Goal: Information Seeking & Learning: Find specific fact

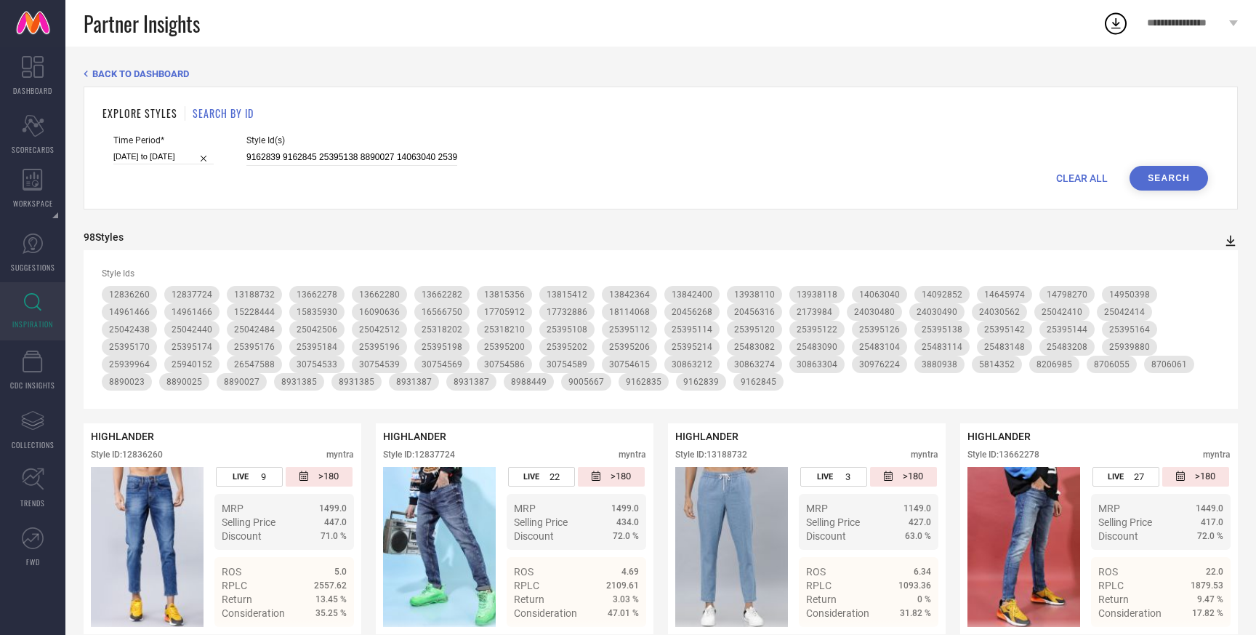
click at [1230, 239] on icon at bounding box center [1231, 241] width 9 height 11
click at [1217, 265] on span "PDF" at bounding box center [1215, 267] width 17 height 10
click at [1066, 175] on span "CLEAR ALL" at bounding box center [1082, 178] width 52 height 12
click at [407, 159] on input at bounding box center [351, 157] width 211 height 17
paste input "31422895 31422874 31422972 31422956 31422881 31939479 31422880"
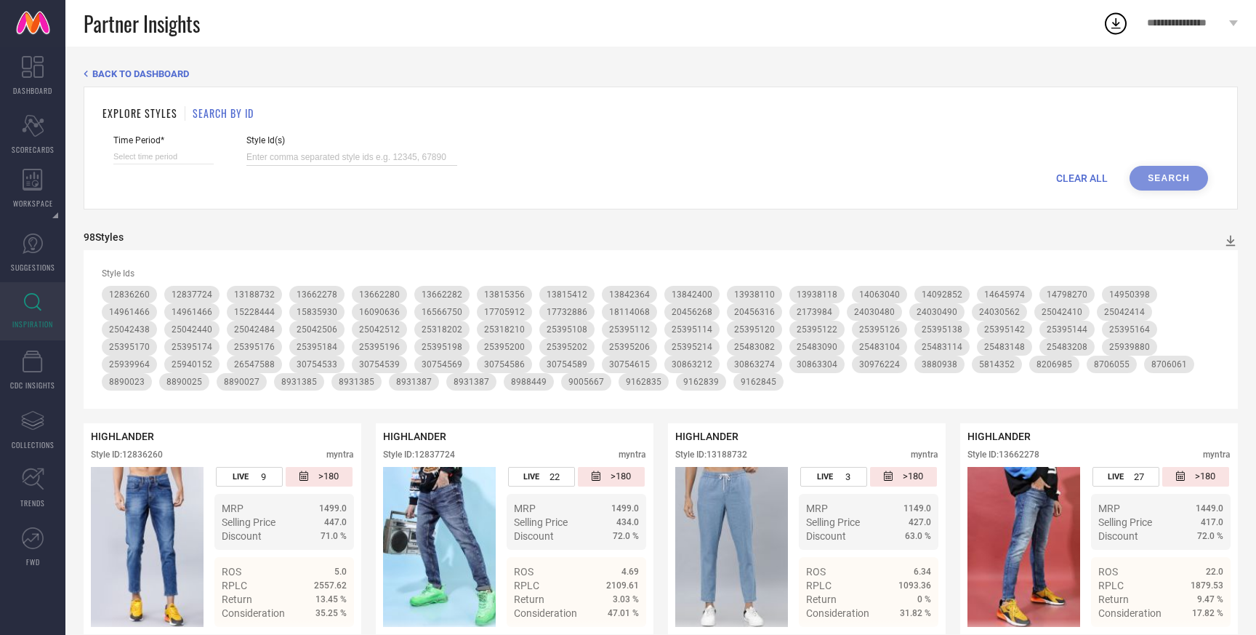
type input "31422895 31422874 31422972 31422956 31422881 31939479 31422880"
select select "8"
select select "2025"
select select "9"
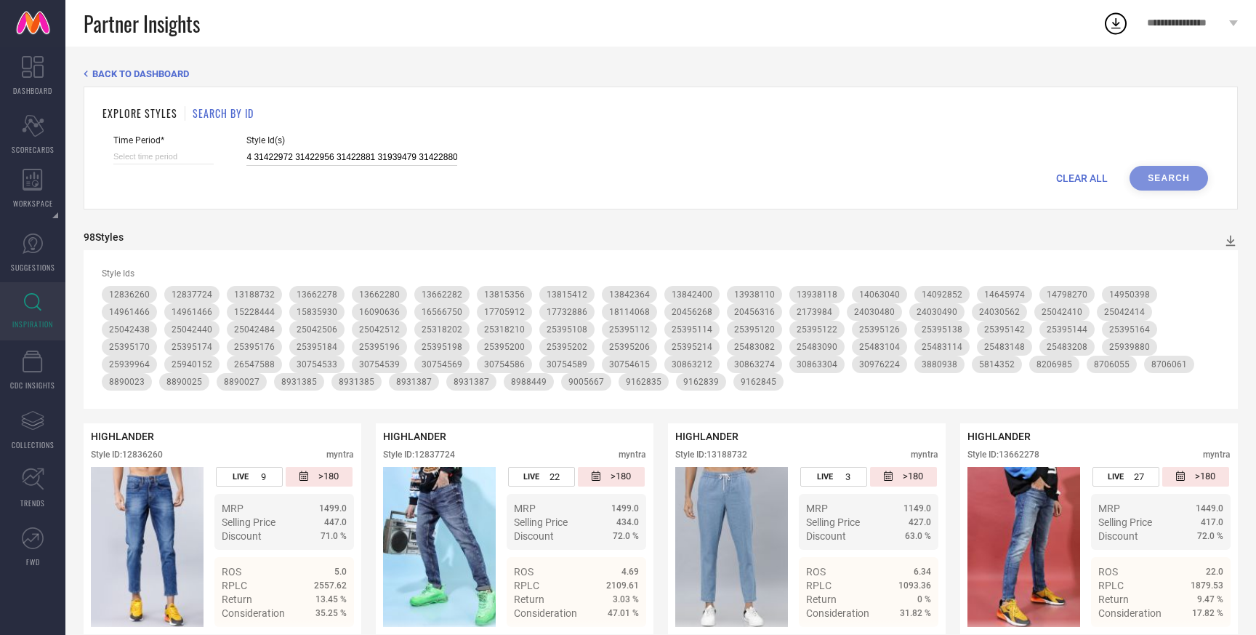
select select "2025"
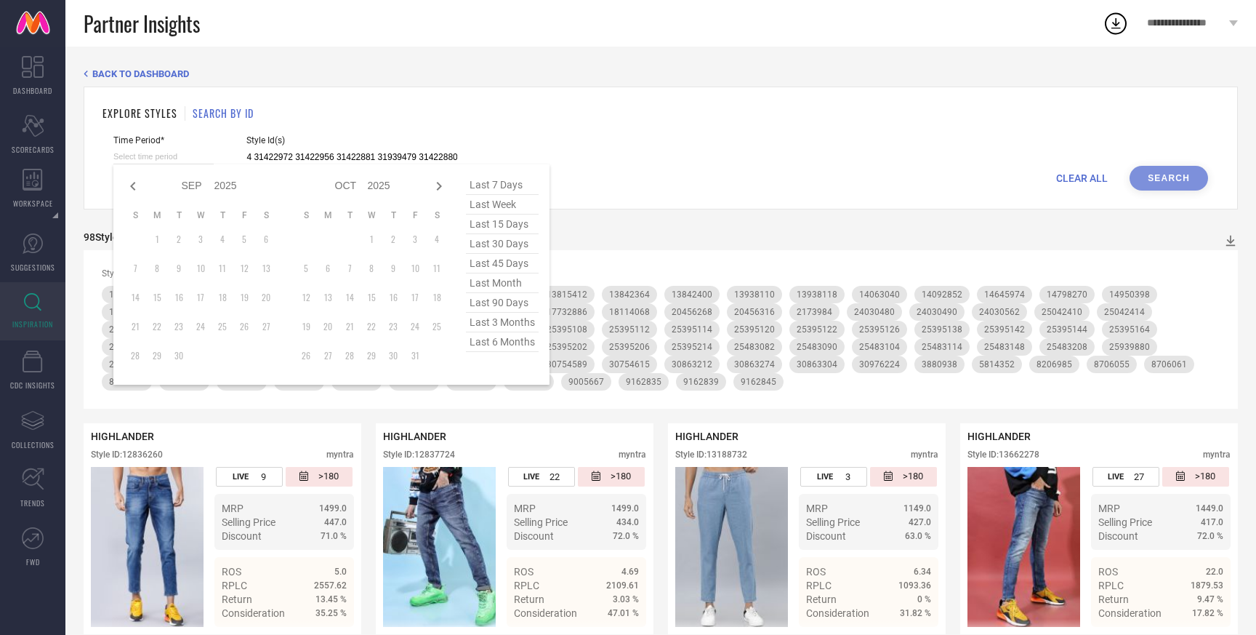
click at [155, 159] on input at bounding box center [163, 156] width 100 height 15
type input "31422895 31422874 31422972 31422956 31422881 31939479 31422880"
click at [468, 318] on span "last 3 months" at bounding box center [502, 323] width 73 height 20
type input "01-06-2025 to 29-08-2025"
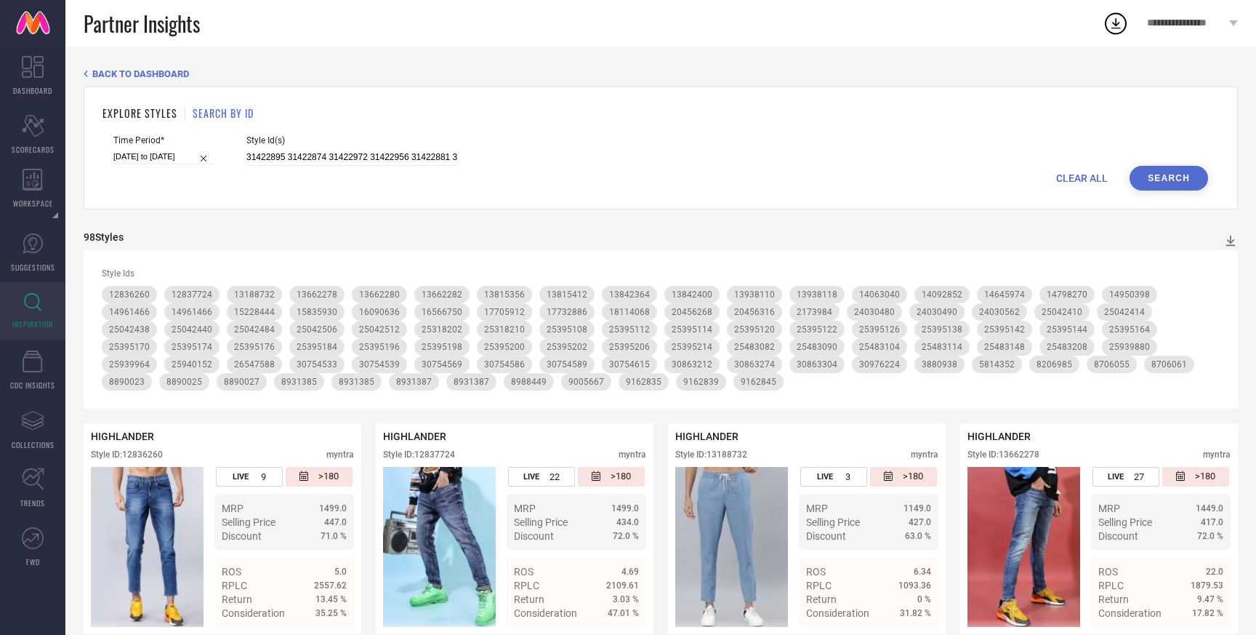
click at [1157, 180] on button "Search" at bounding box center [1169, 178] width 79 height 25
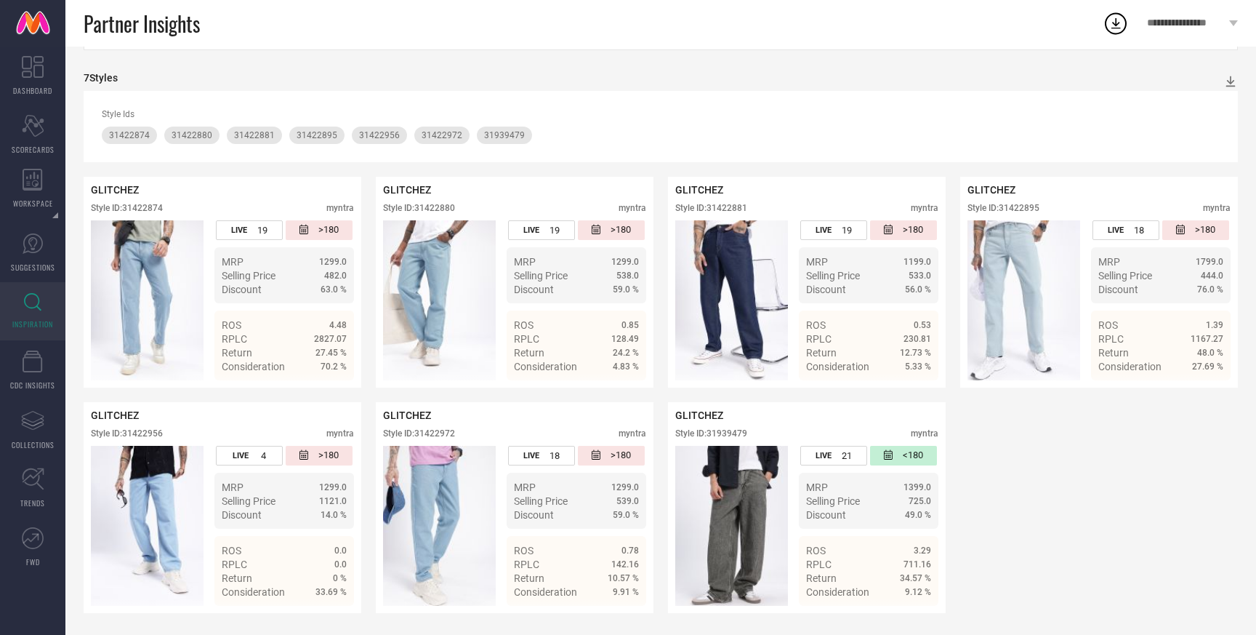
scroll to position [160, 0]
click at [912, 590] on span "Details" at bounding box center [915, 593] width 33 height 12
click at [619, 595] on span "Details" at bounding box center [622, 593] width 33 height 12
click at [918, 368] on span "Details" at bounding box center [915, 367] width 33 height 12
click at [625, 366] on span "Details" at bounding box center [622, 367] width 33 height 12
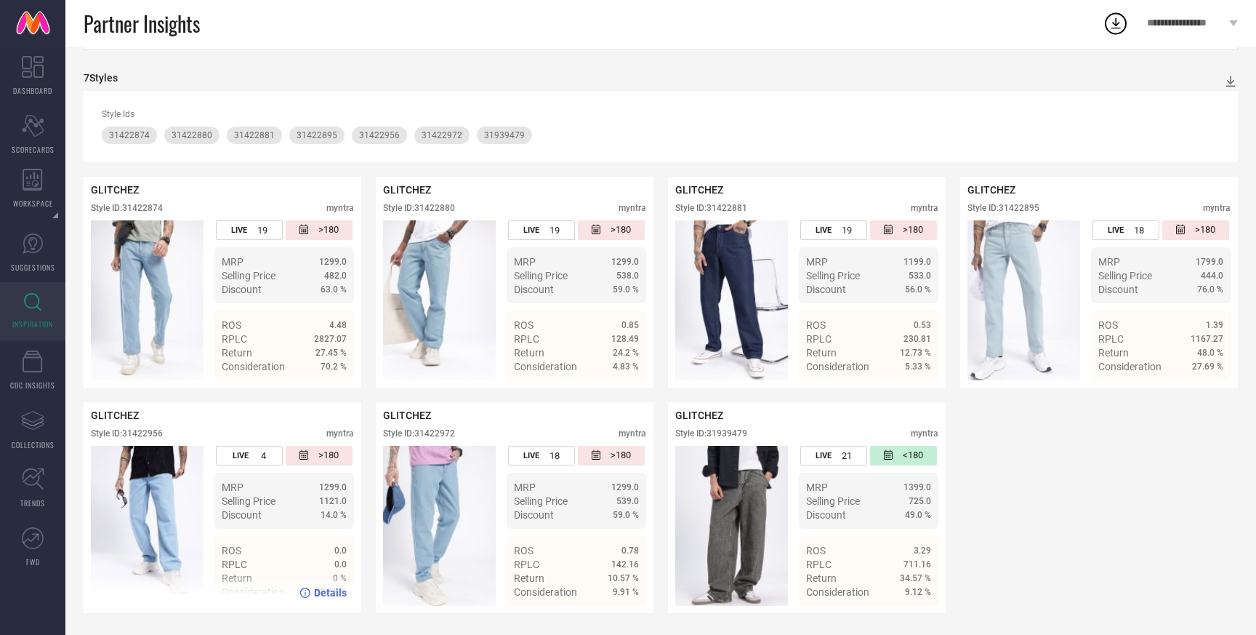
click at [331, 595] on span "Details" at bounding box center [330, 593] width 33 height 12
click at [1228, 82] on icon at bounding box center [1231, 81] width 15 height 15
click at [1209, 106] on span "PDF" at bounding box center [1215, 108] width 17 height 10
click at [1232, 83] on icon at bounding box center [1231, 81] width 15 height 15
click at [1211, 105] on span "PDF" at bounding box center [1215, 108] width 17 height 10
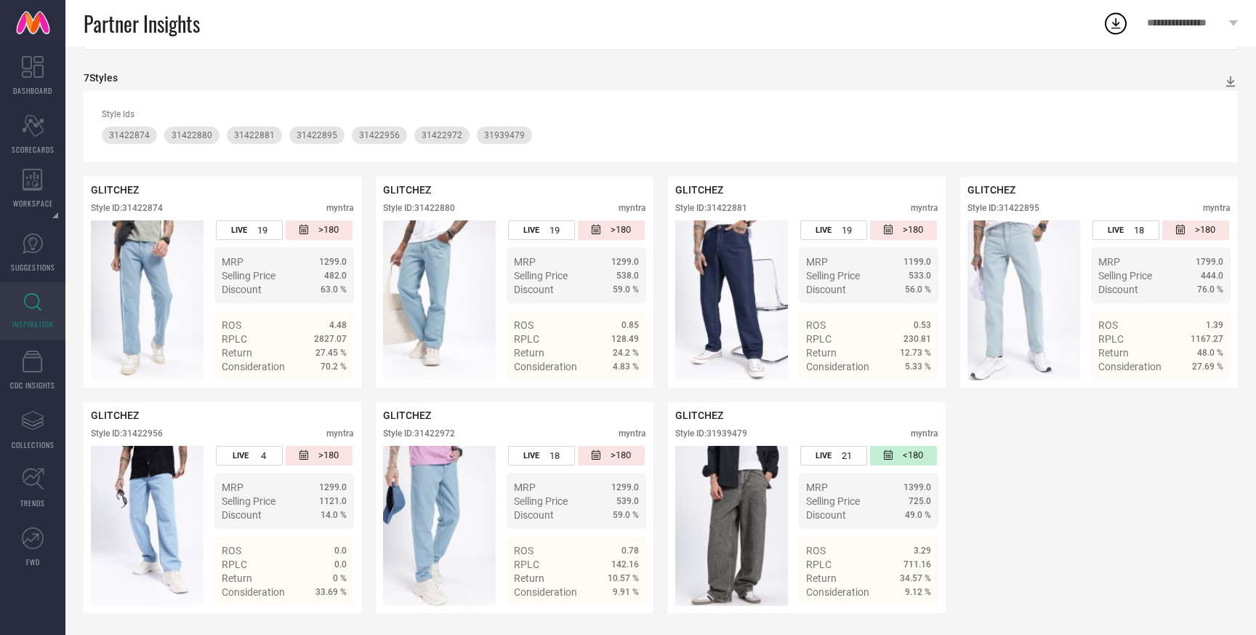
click at [39, 311] on link "INSPIRATION" at bounding box center [32, 311] width 65 height 58
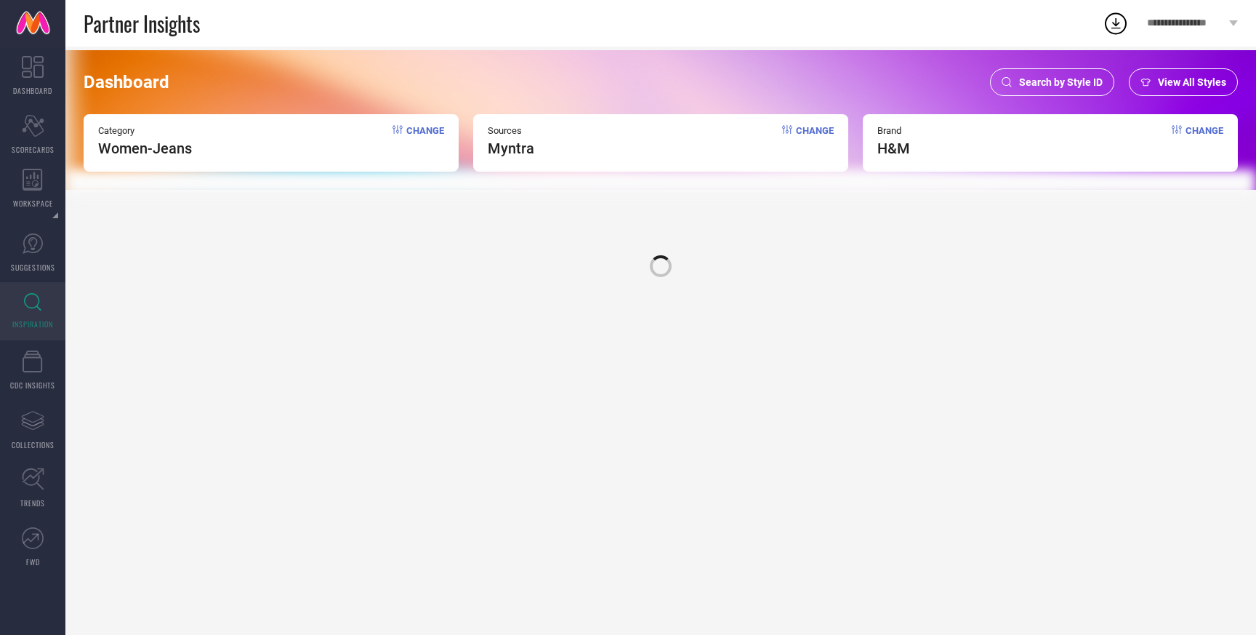
click at [1192, 84] on span "View All Styles" at bounding box center [1192, 82] width 68 height 12
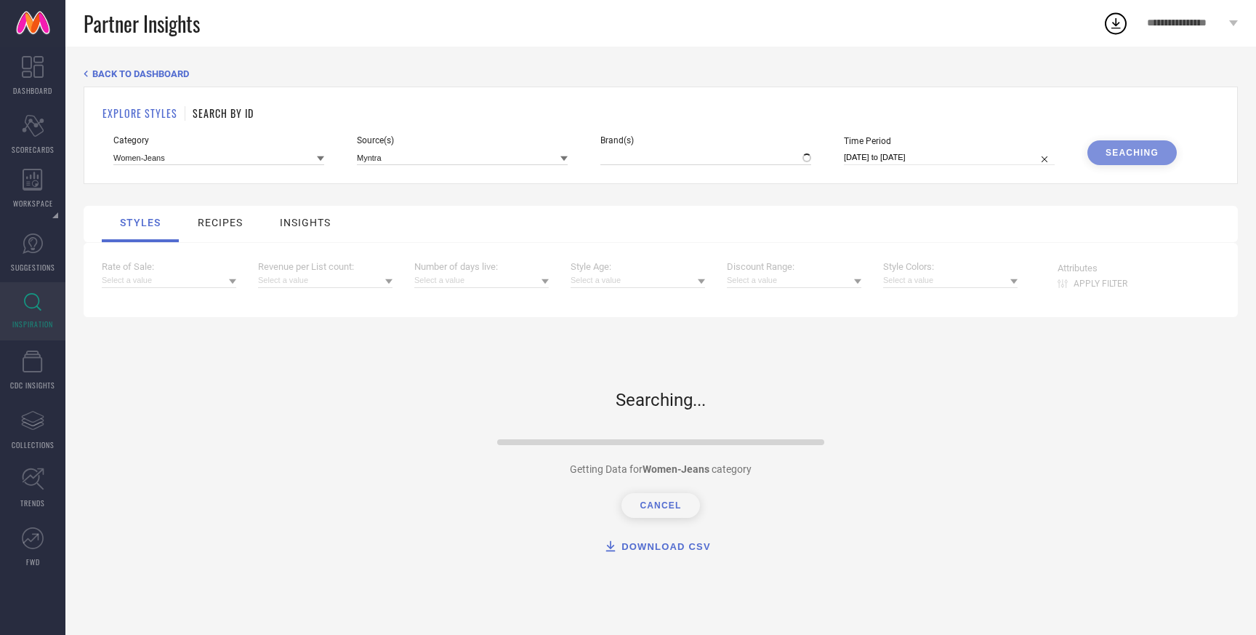
click at [238, 115] on h1 "SEARCH BY ID" at bounding box center [223, 112] width 61 height 15
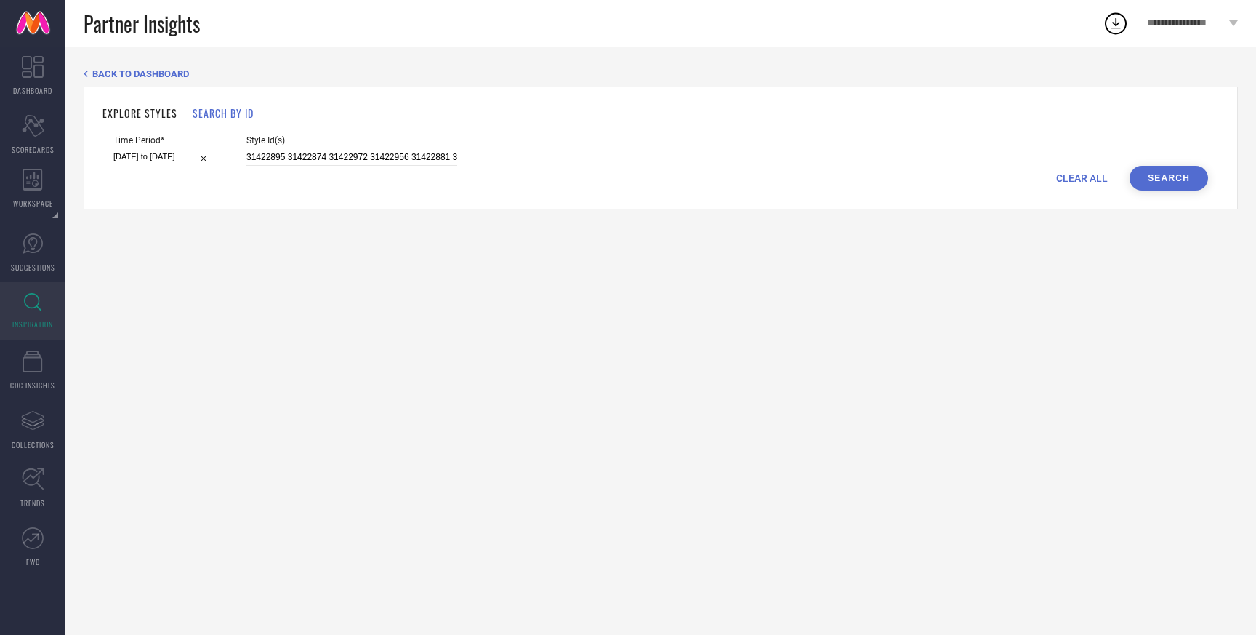
click at [1087, 181] on span "CLEAR ALL" at bounding box center [1082, 178] width 52 height 12
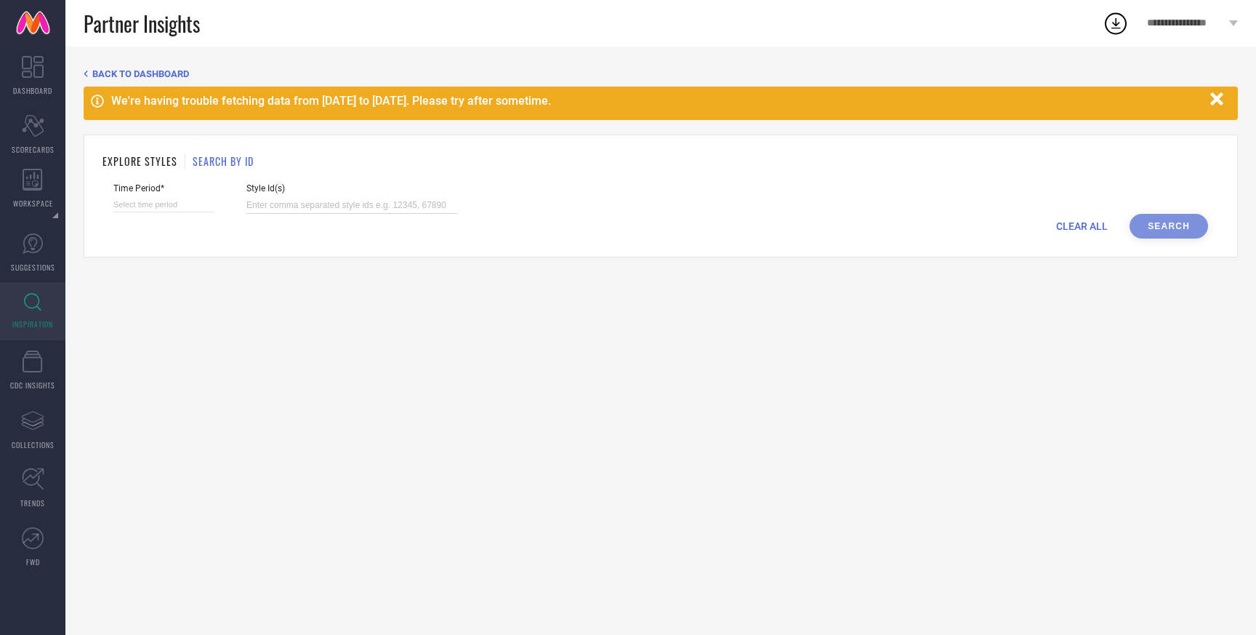
click at [369, 206] on input at bounding box center [351, 205] width 211 height 17
paste input "31422954 31239104 31422971 31179685 31179691 31179656 31179673 31179688 3183811…"
type input "31422954 31239104 31422971 31179685 31179691 31179656 31179673 31179688 3183811…"
select select "8"
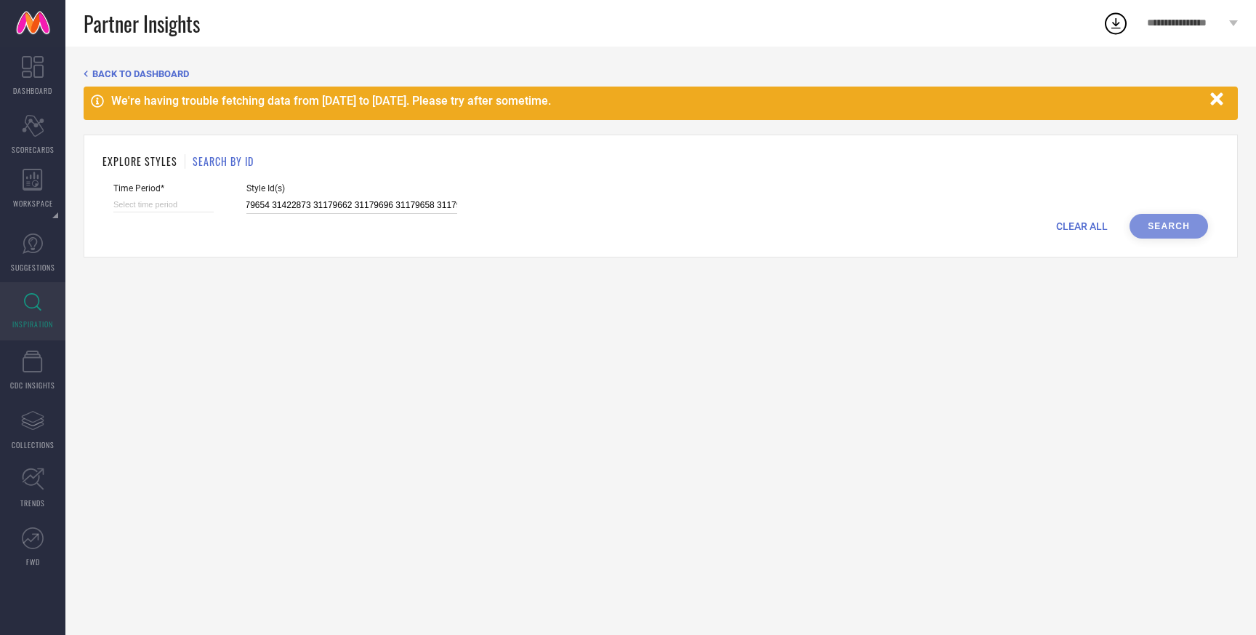
select select "2025"
select select "9"
select select "2025"
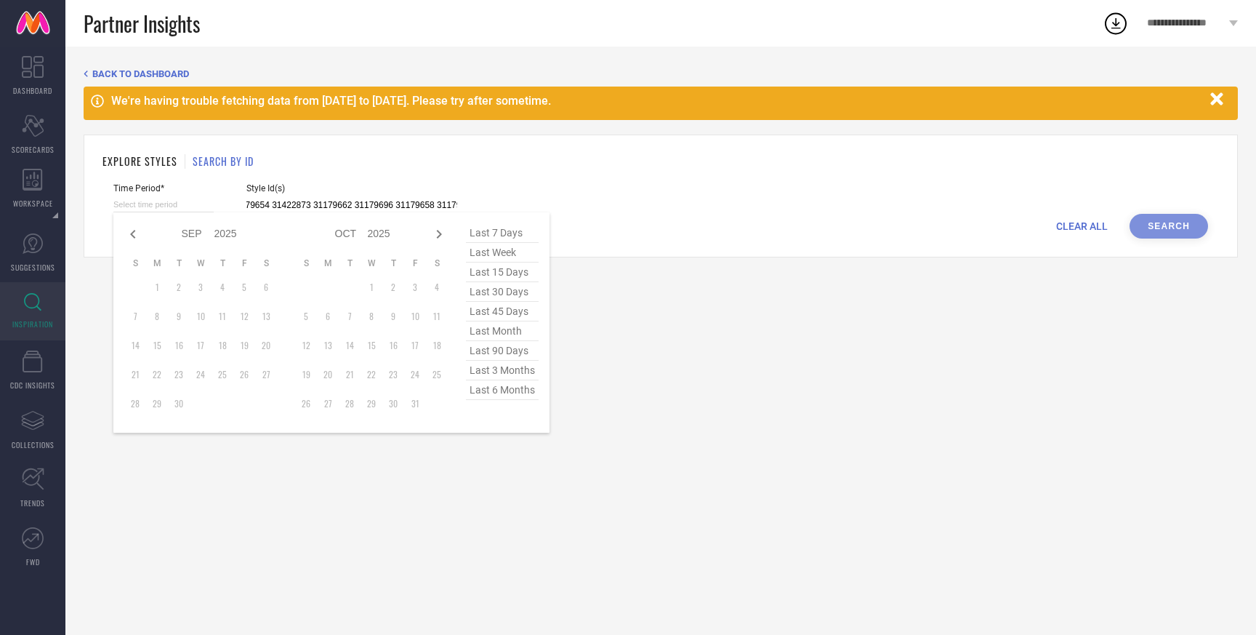
click at [161, 203] on input at bounding box center [163, 204] width 100 height 15
type input "31422954 31239104 31422971 31179685 31179691 31179656 31179673 31179688 3183811…"
click at [496, 376] on span "last 3 months" at bounding box center [502, 371] width 73 height 20
type input "01-06-2025 to 29-08-2025"
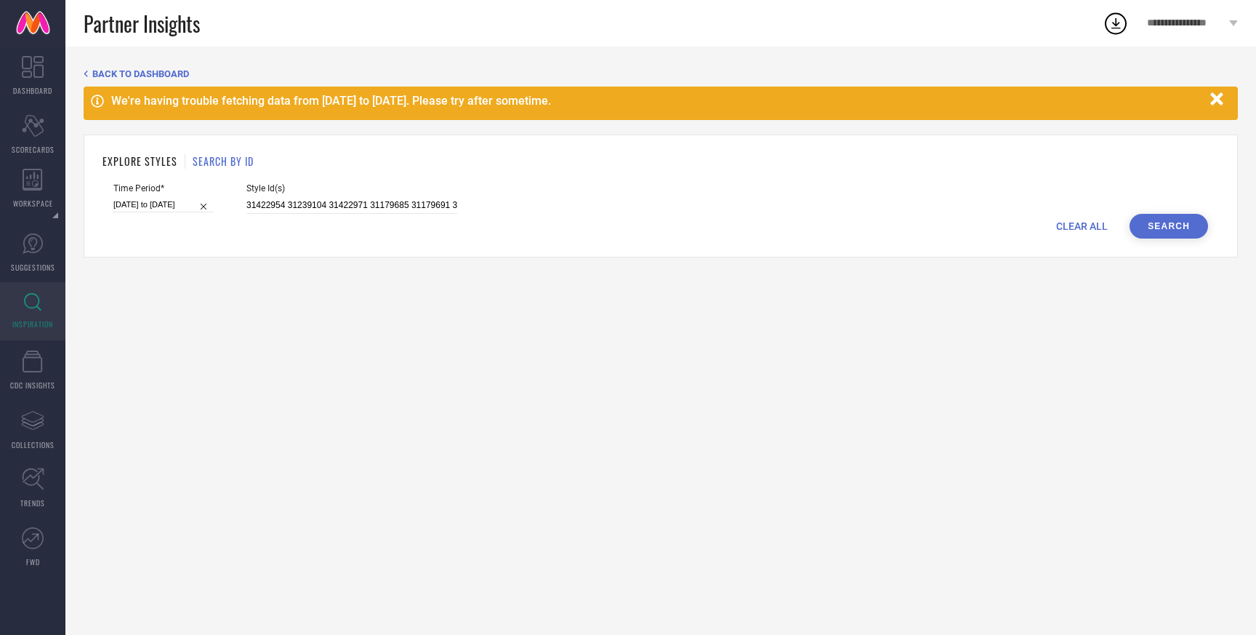
click at [1219, 100] on icon "button" at bounding box center [1217, 98] width 12 height 12
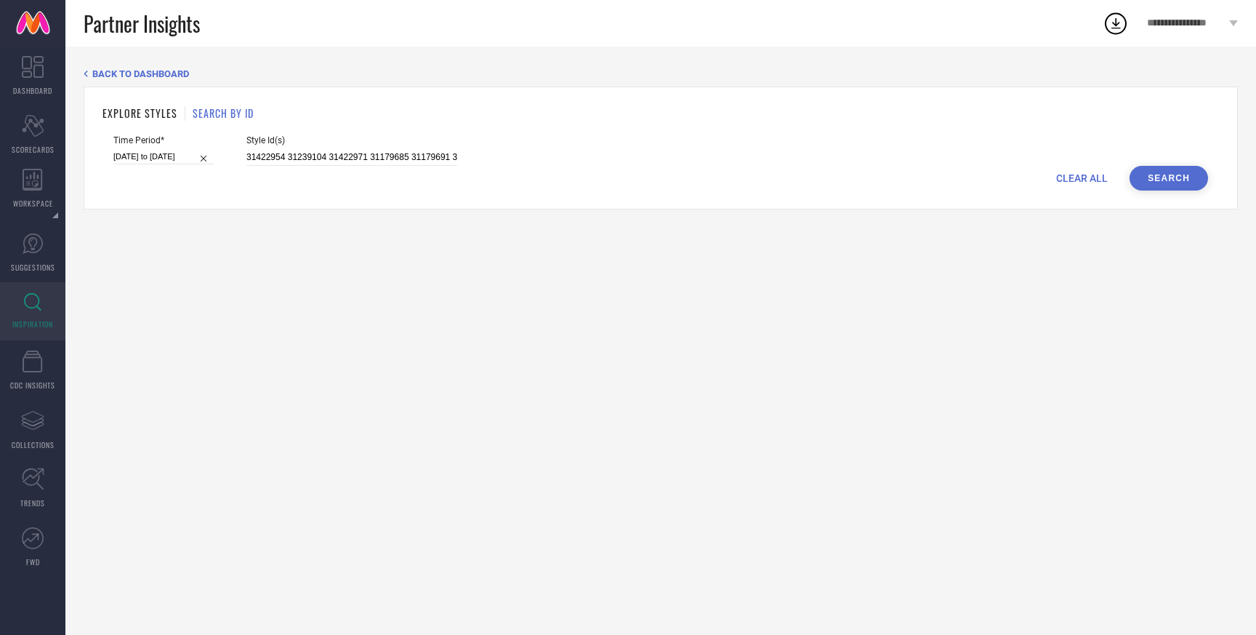
click at [1168, 176] on button "Search" at bounding box center [1169, 178] width 79 height 25
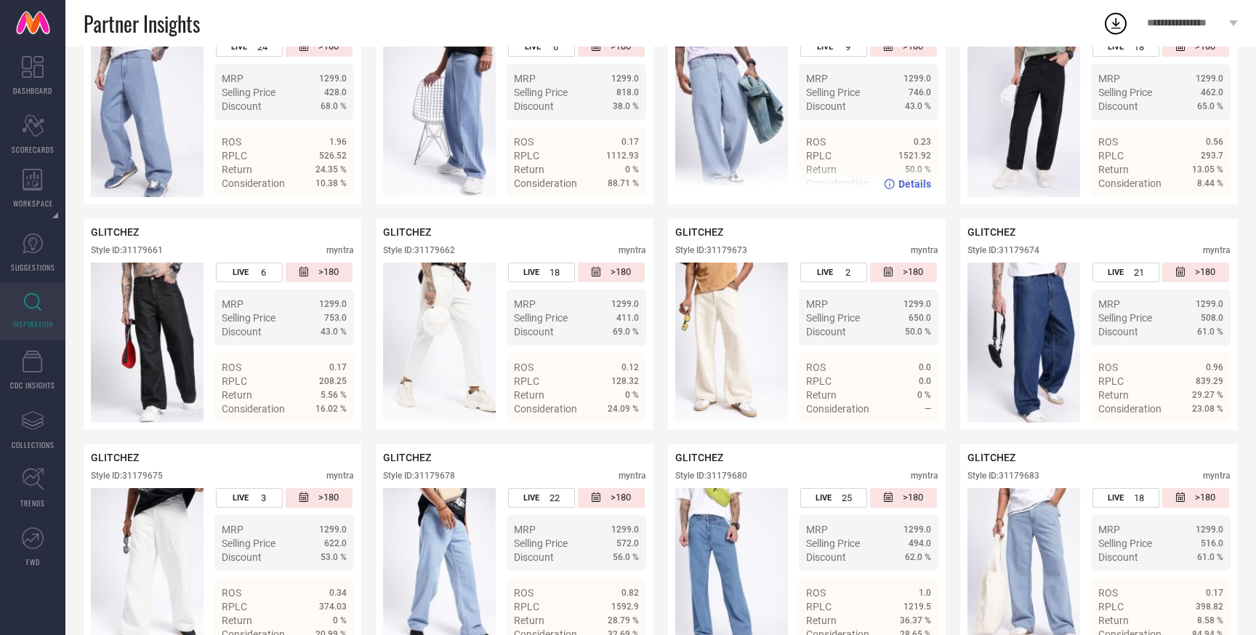
scroll to position [364, 0]
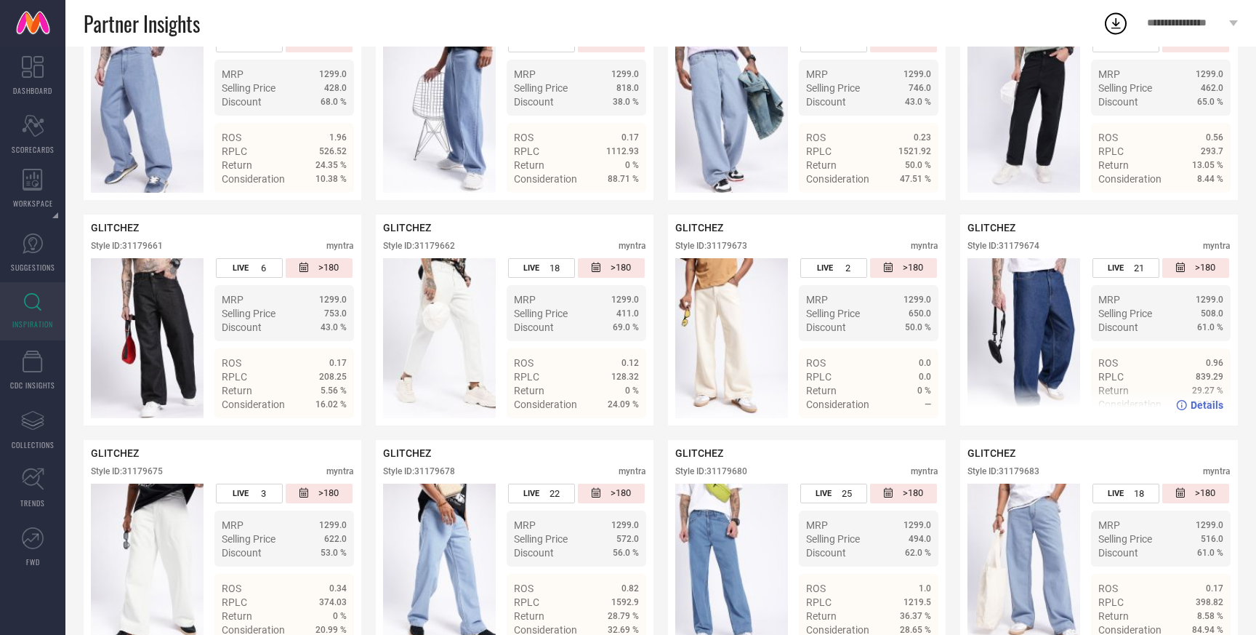
click at [1208, 404] on span "Details" at bounding box center [1207, 405] width 33 height 12
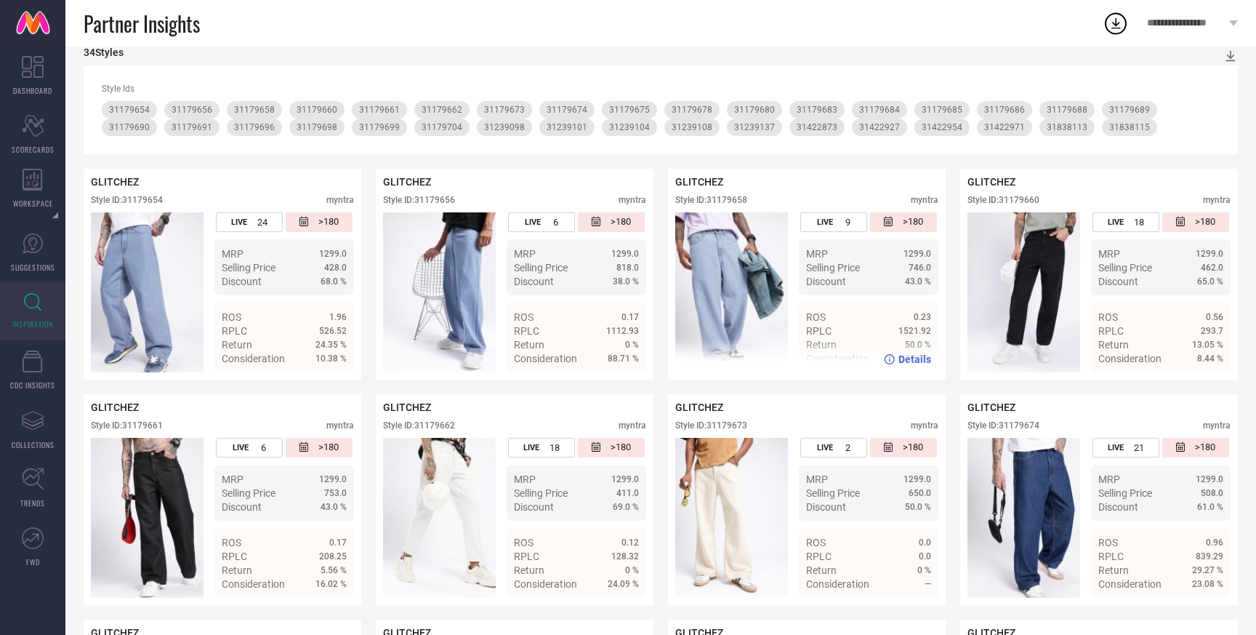
scroll to position [157, 0]
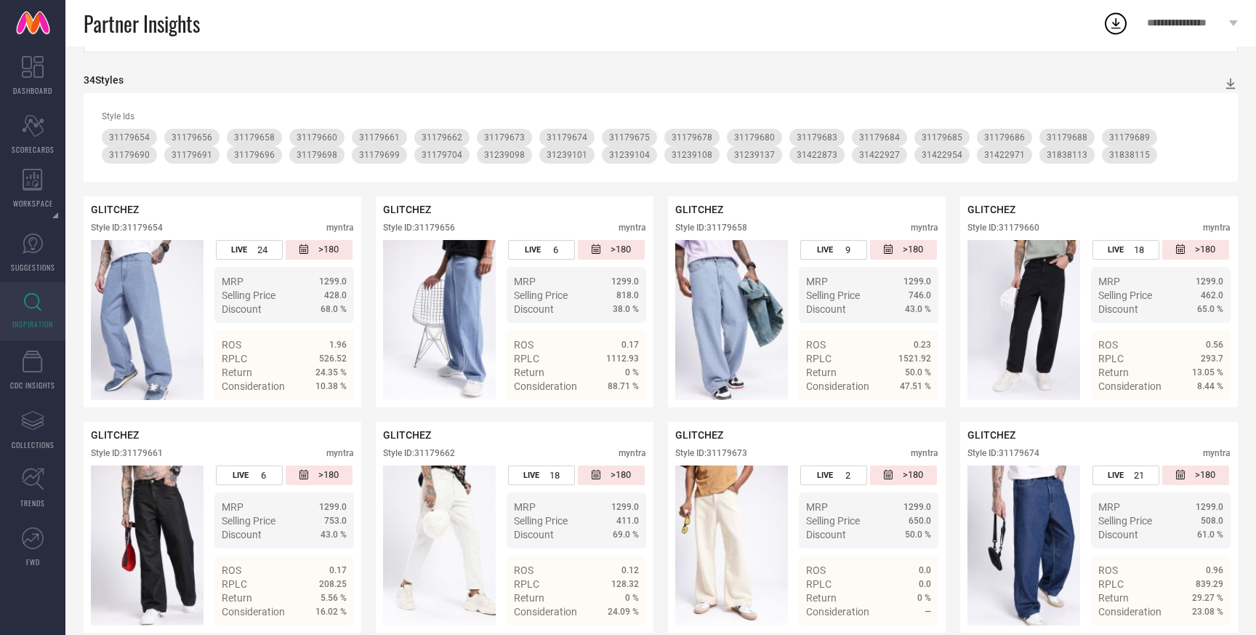
click at [37, 304] on icon at bounding box center [32, 301] width 17 height 17
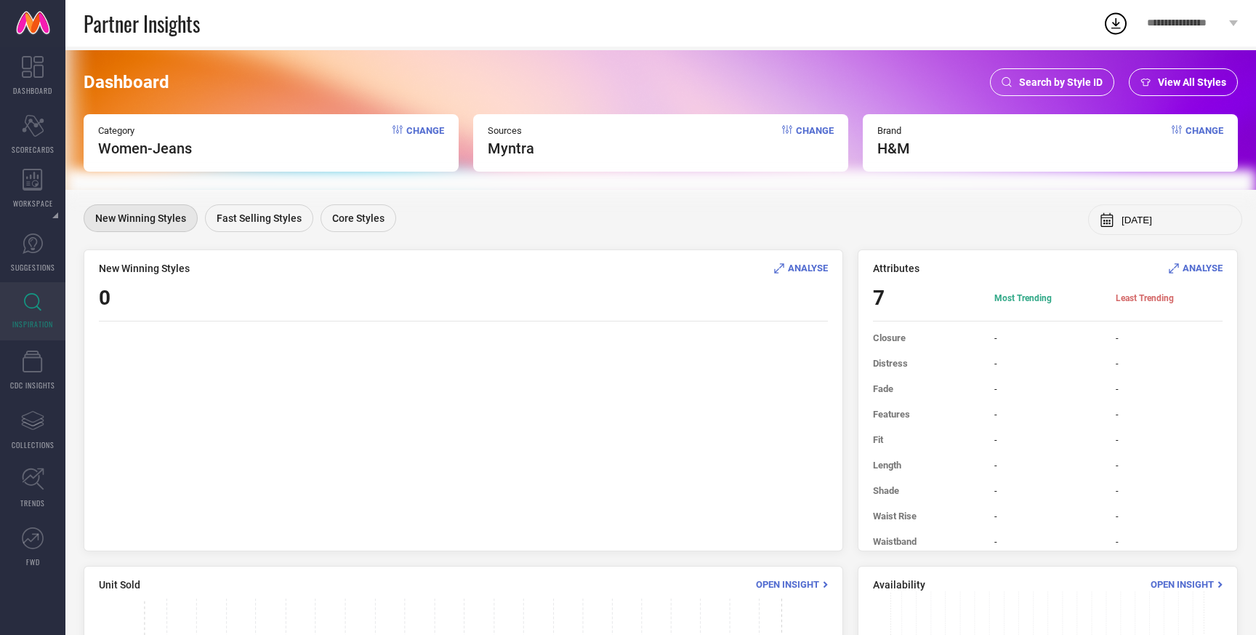
click at [1168, 80] on span "View All Styles" at bounding box center [1192, 82] width 68 height 12
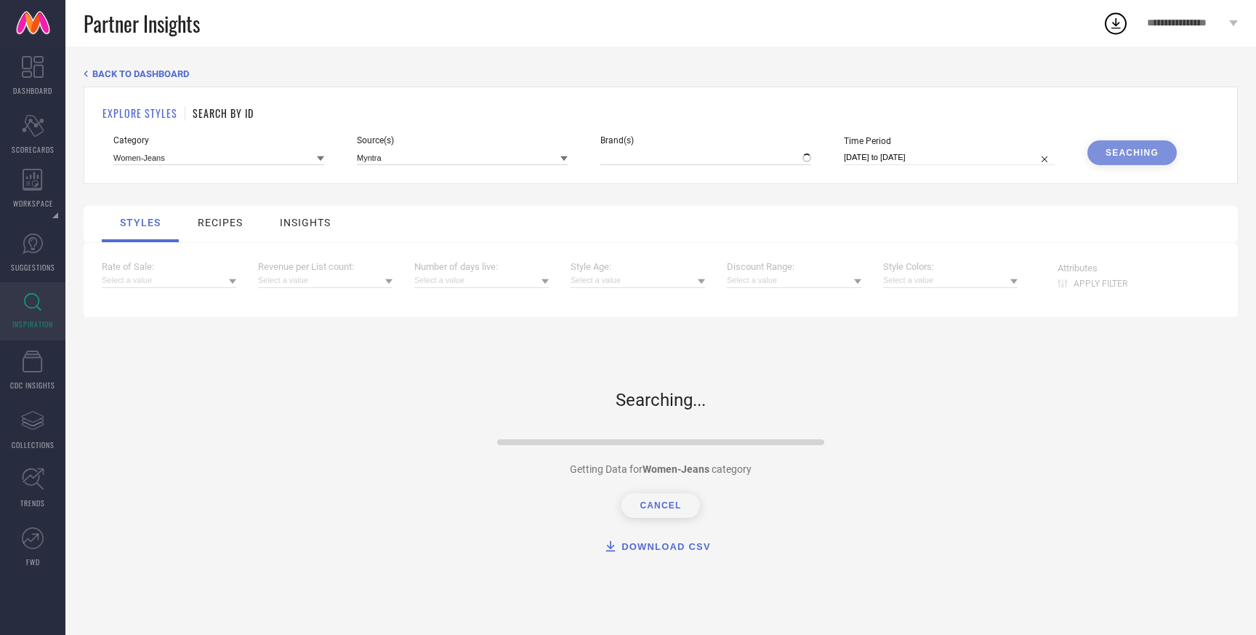
type input "H&M"
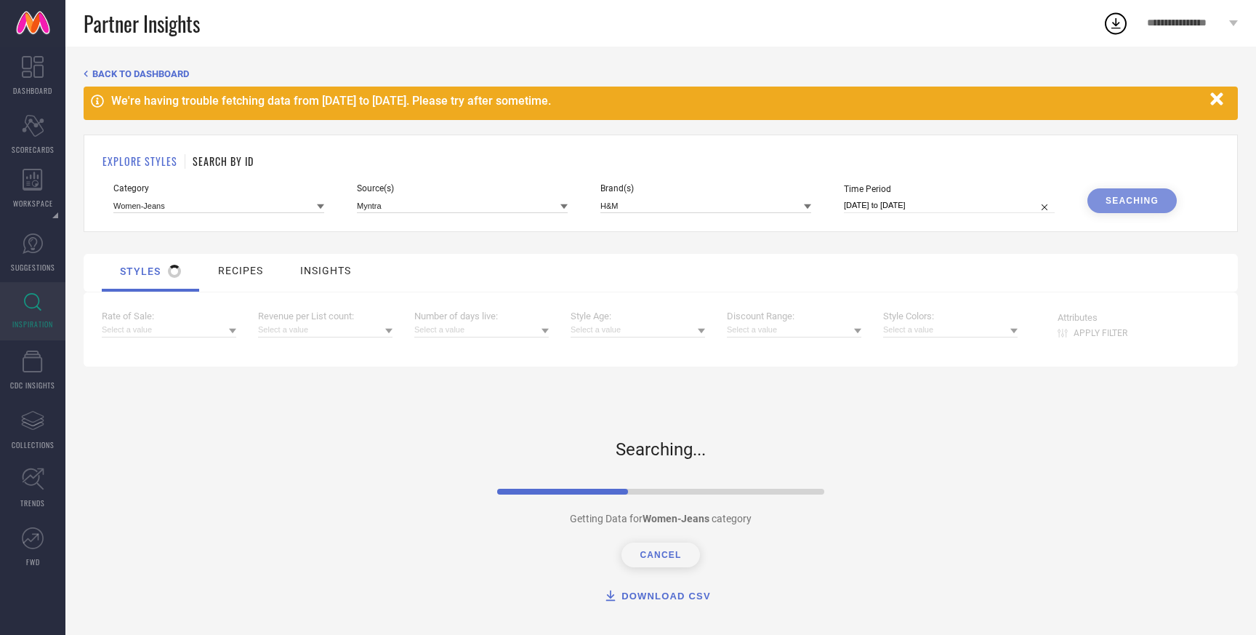
click at [1223, 99] on icon "button" at bounding box center [1217, 99] width 18 height 18
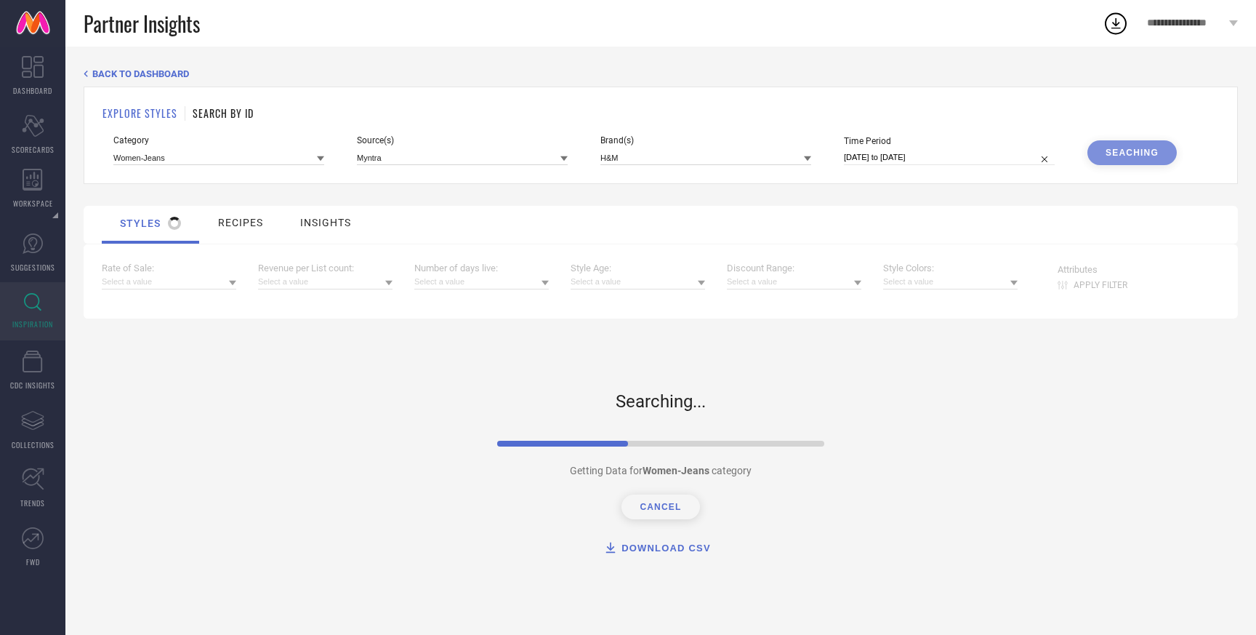
click at [217, 105] on h1 "SEARCH BY ID" at bounding box center [223, 112] width 61 height 15
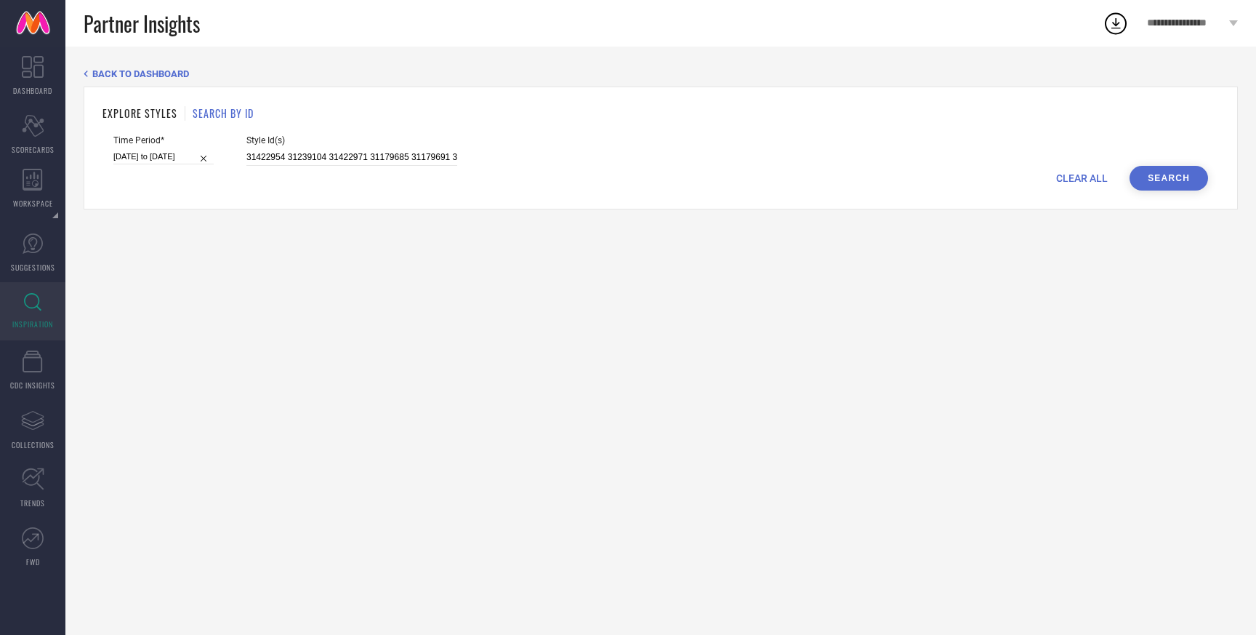
click at [1078, 177] on span "CLEAR ALL" at bounding box center [1082, 178] width 52 height 12
click at [331, 150] on input at bounding box center [351, 157] width 211 height 17
paste input "31239101 31179686 31239098 31239108 31179675 31179669 31239137 31179681 3117965…"
type input "31239101 31179686 31239098 31239108 31179675 31179669 31239137 31179681 3117965…"
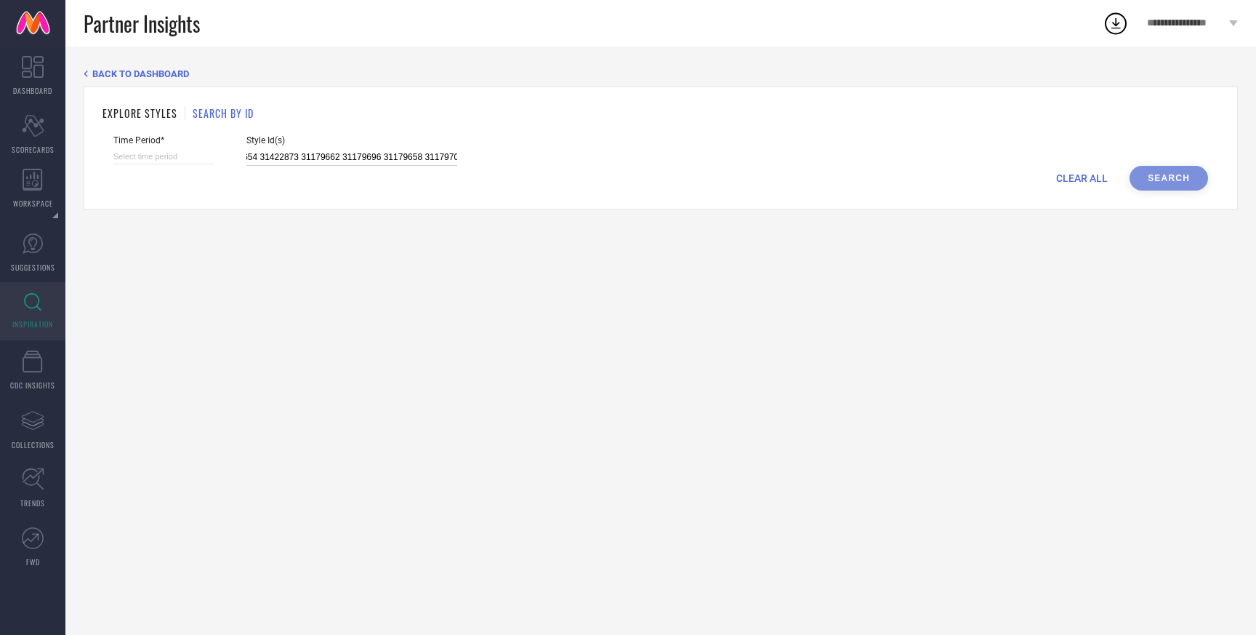
select select "8"
select select "2025"
select select "9"
select select "2025"
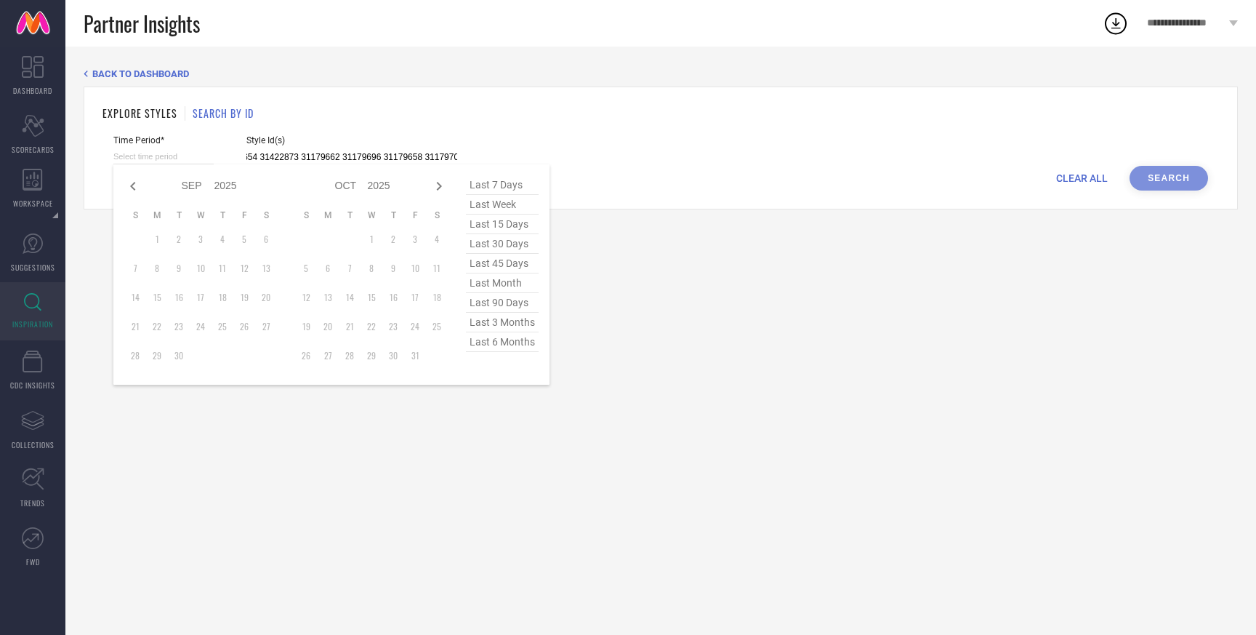
click at [160, 158] on input at bounding box center [163, 156] width 100 height 15
type input "31239101 31179686 31239098 31239108 31179675 31179669 31239137 31179681 3117965…"
click at [497, 324] on span "last 3 months" at bounding box center [502, 323] width 73 height 20
type input "01-06-2025 to 29-08-2025"
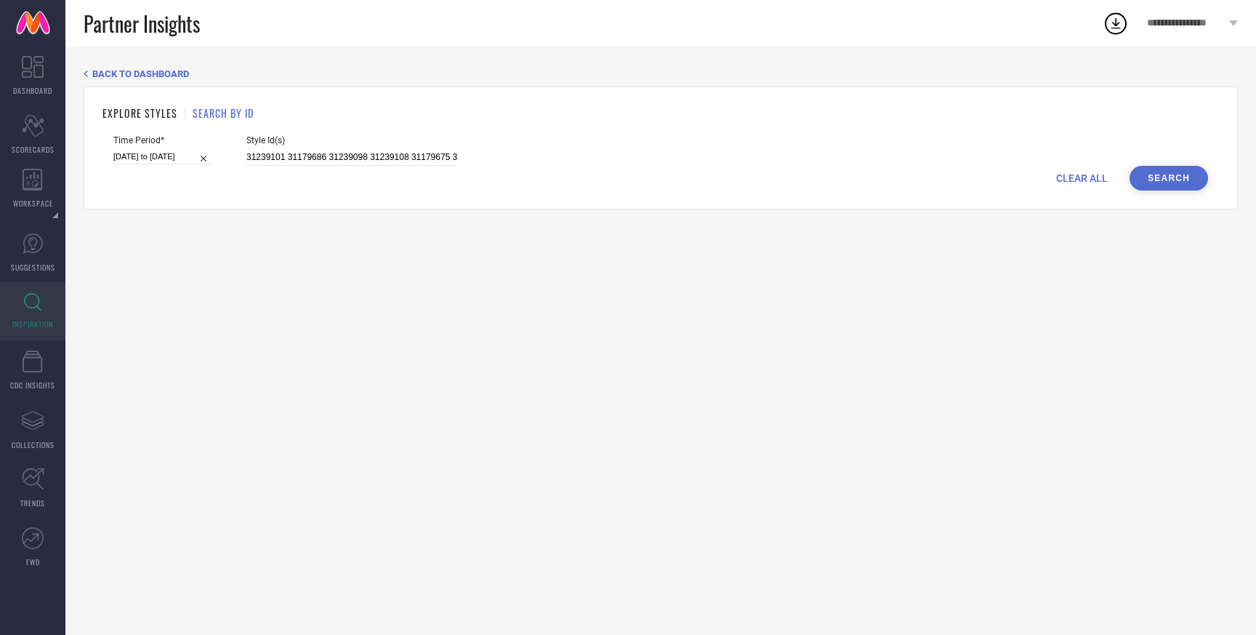
click at [1155, 174] on button "Search" at bounding box center [1169, 178] width 79 height 25
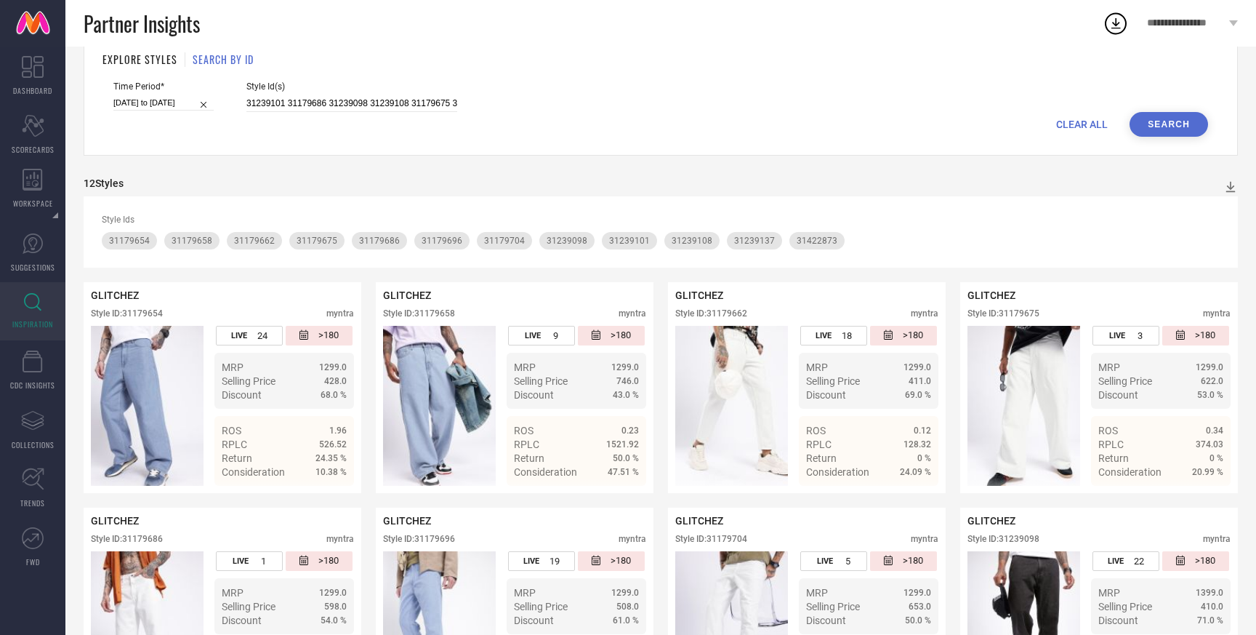
scroll to position [53, 0]
click at [1231, 184] on icon at bounding box center [1231, 187] width 15 height 15
click at [1211, 216] on span "PDF" at bounding box center [1215, 214] width 17 height 10
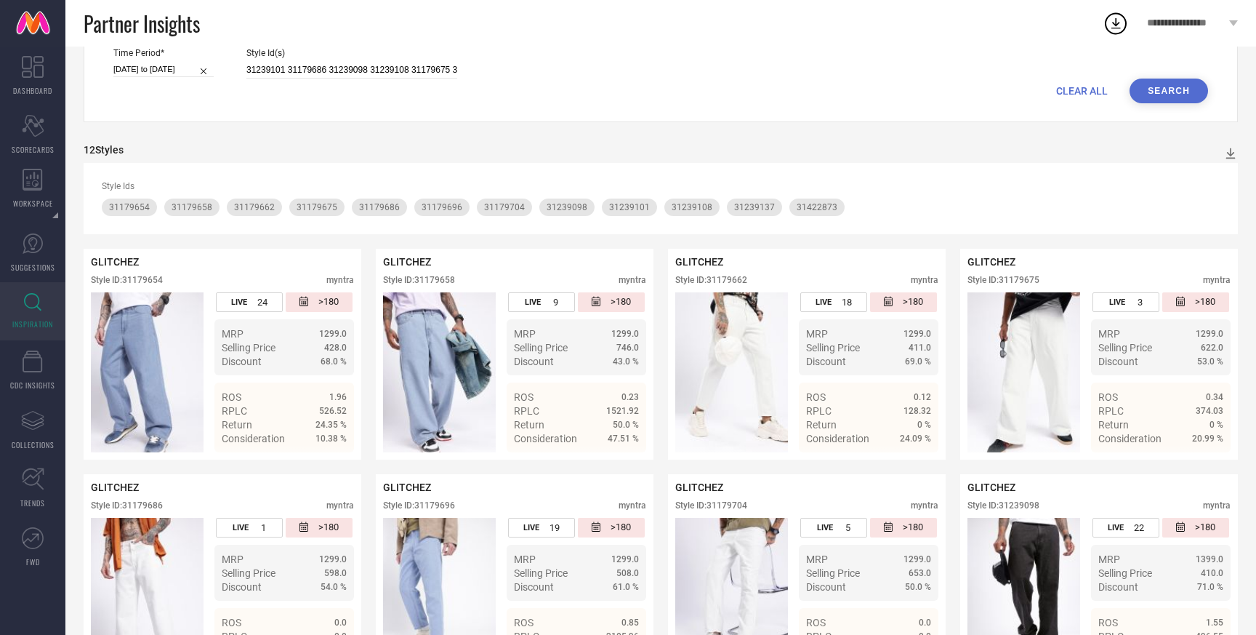
scroll to position [0, 0]
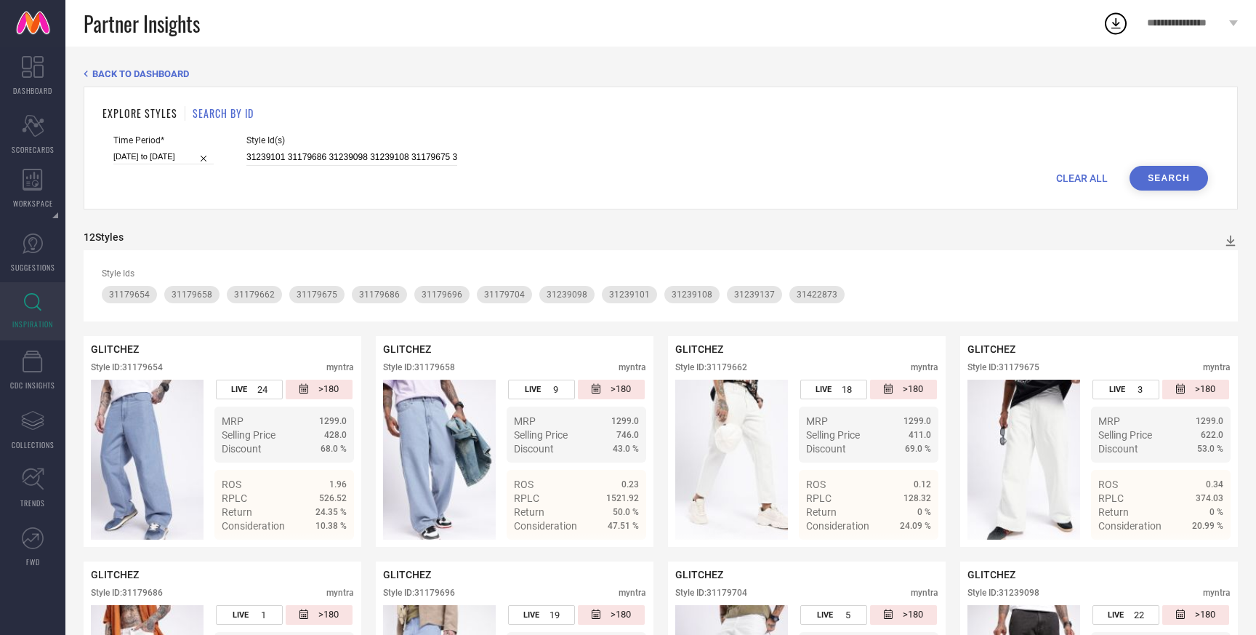
click at [1071, 172] on span "CLEAR ALL" at bounding box center [1082, 178] width 52 height 12
click at [401, 158] on input at bounding box center [351, 157] width 211 height 17
paste input "31422954 31239104 31422971 31179685 31179691 31179656 31179673 31179688 3183811…"
type input "31422954 31239104 31422971 31179685 31179691 31179656 31179673 31179688 3183811…"
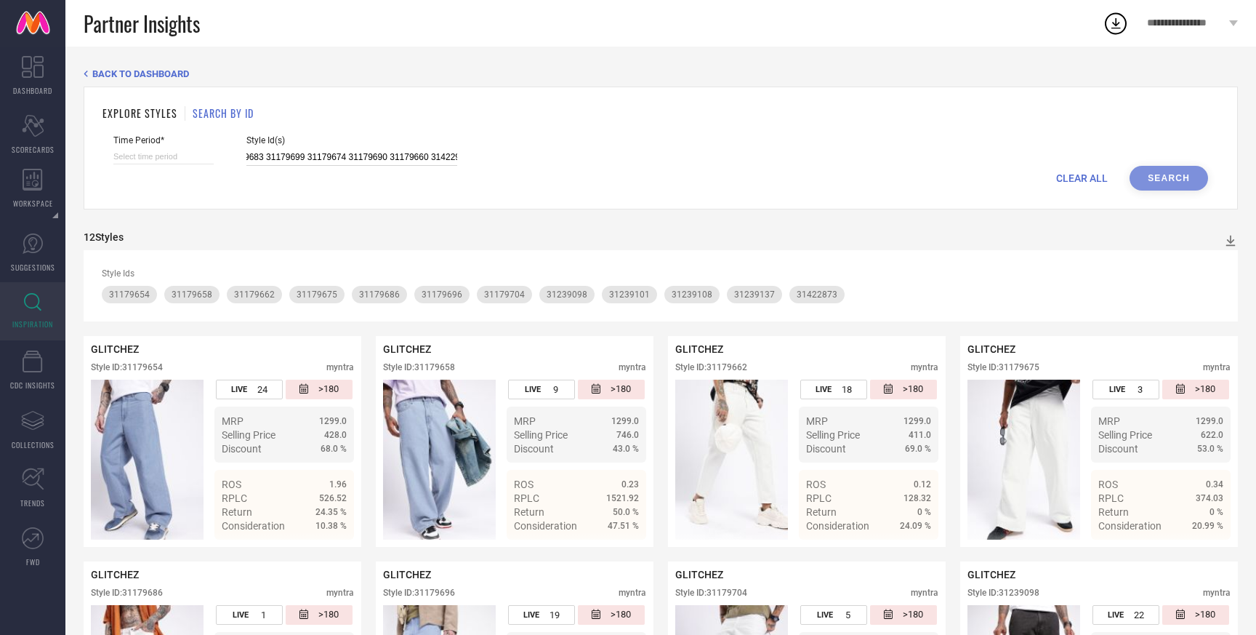
click at [185, 155] on input at bounding box center [163, 156] width 100 height 15
select select "8"
select select "2025"
select select "9"
select select "2025"
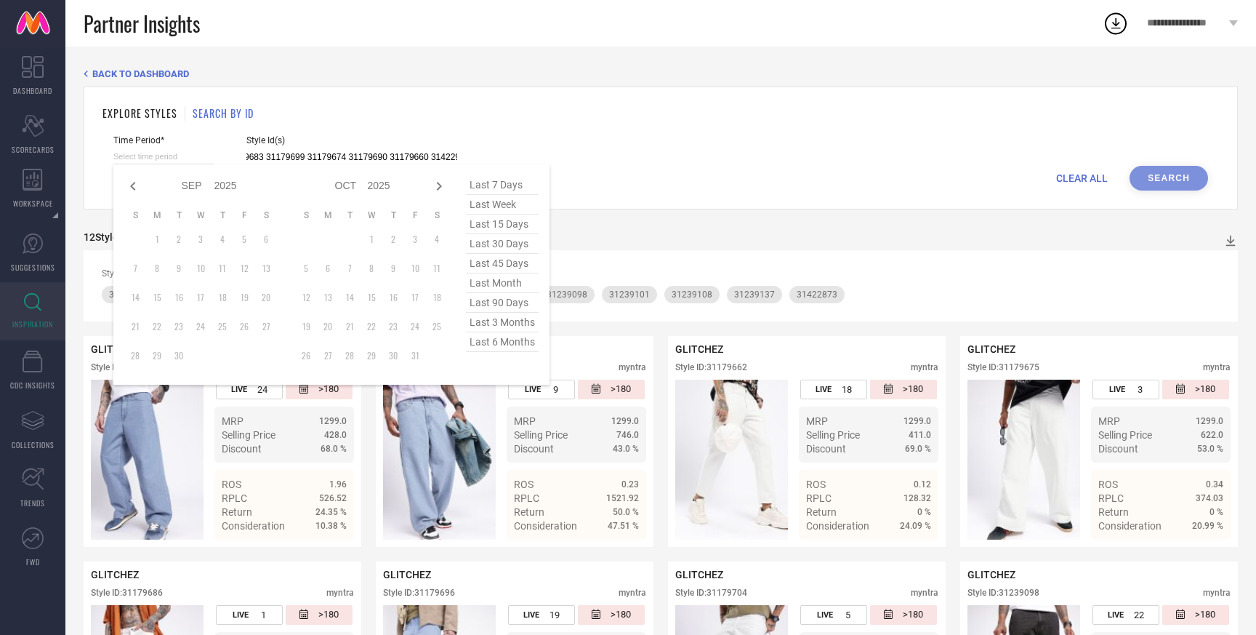
type input "31422954 31239104 31422971 31179685 31179691 31179656 31179673 31179688 3183811…"
click at [501, 324] on span "last 3 months" at bounding box center [502, 323] width 73 height 20
type input "01-06-2025 to 29-08-2025"
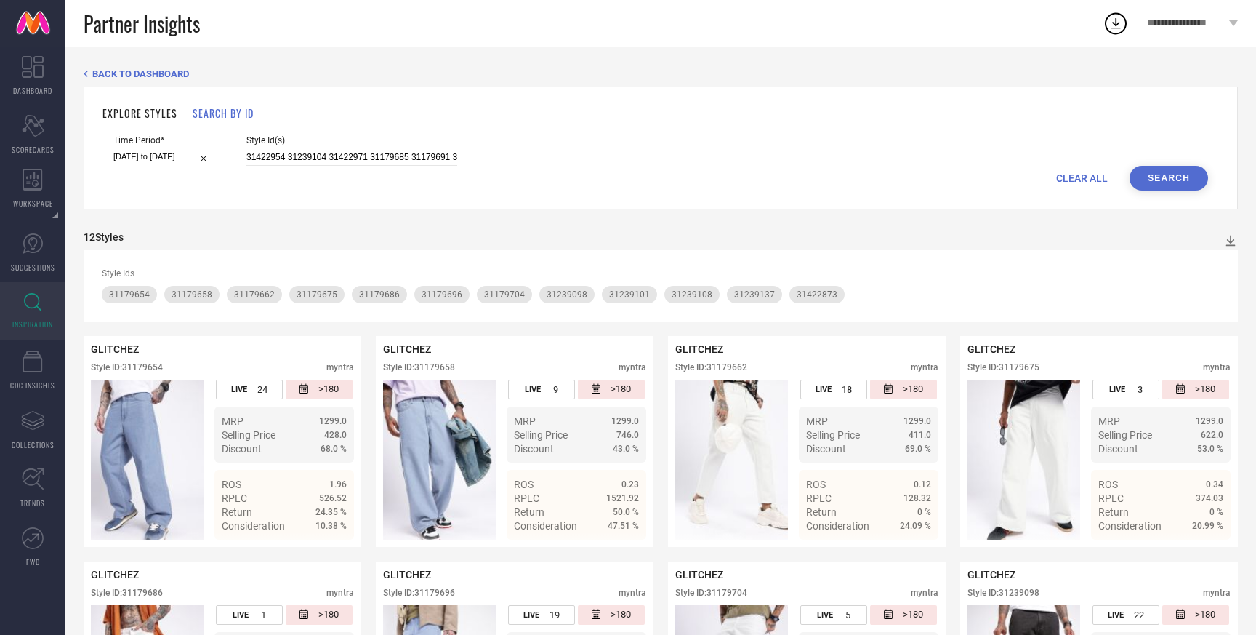
click at [1157, 175] on button "Search" at bounding box center [1169, 178] width 79 height 25
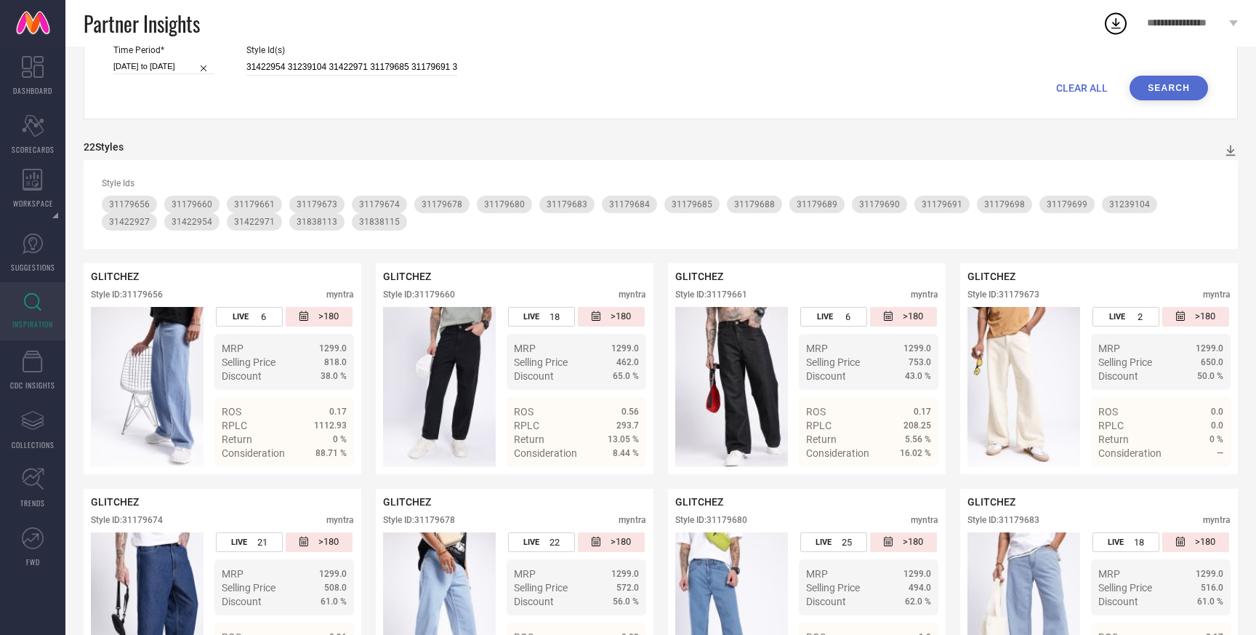
scroll to position [89, 0]
click at [1078, 87] on span "CLEAR ALL" at bounding box center [1082, 89] width 52 height 12
click at [390, 69] on input at bounding box center [351, 68] width 211 height 17
paste input "11912468 11912468 15313802 15313802 16514748 16514748 11912460 11912460 1731791…"
type input "11912468 11912468 15313802 15313802 16514748 16514748 11912460 11912460 1731791…"
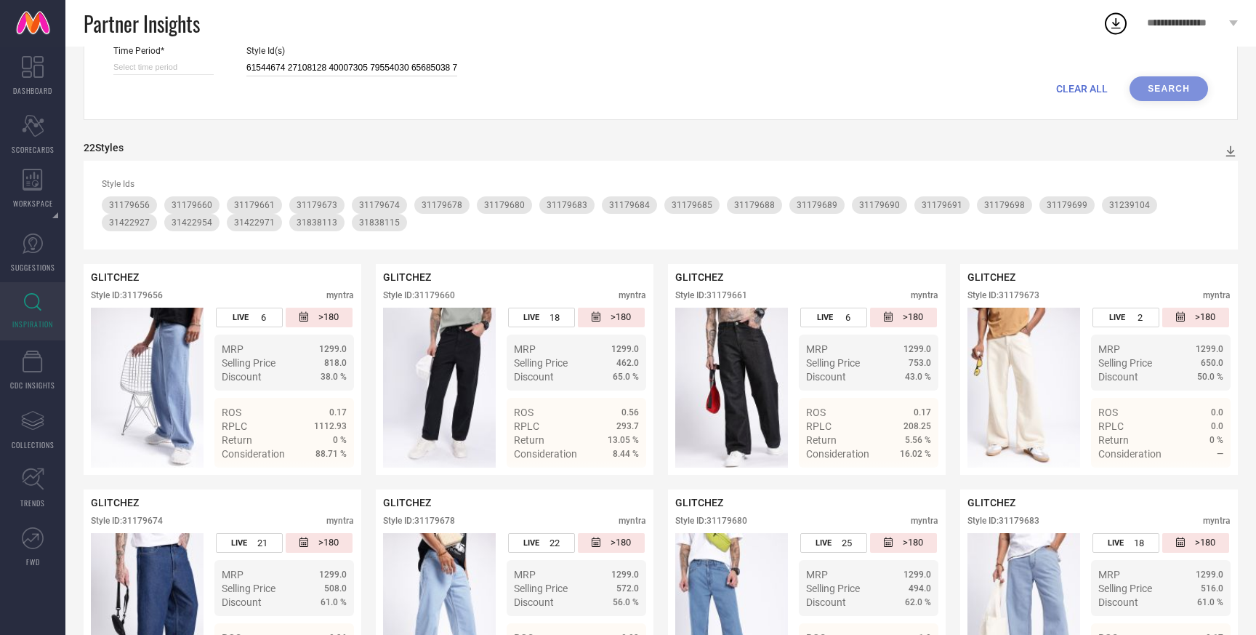
scroll to position [0, 18823]
select select "8"
select select "2025"
select select "9"
select select "2025"
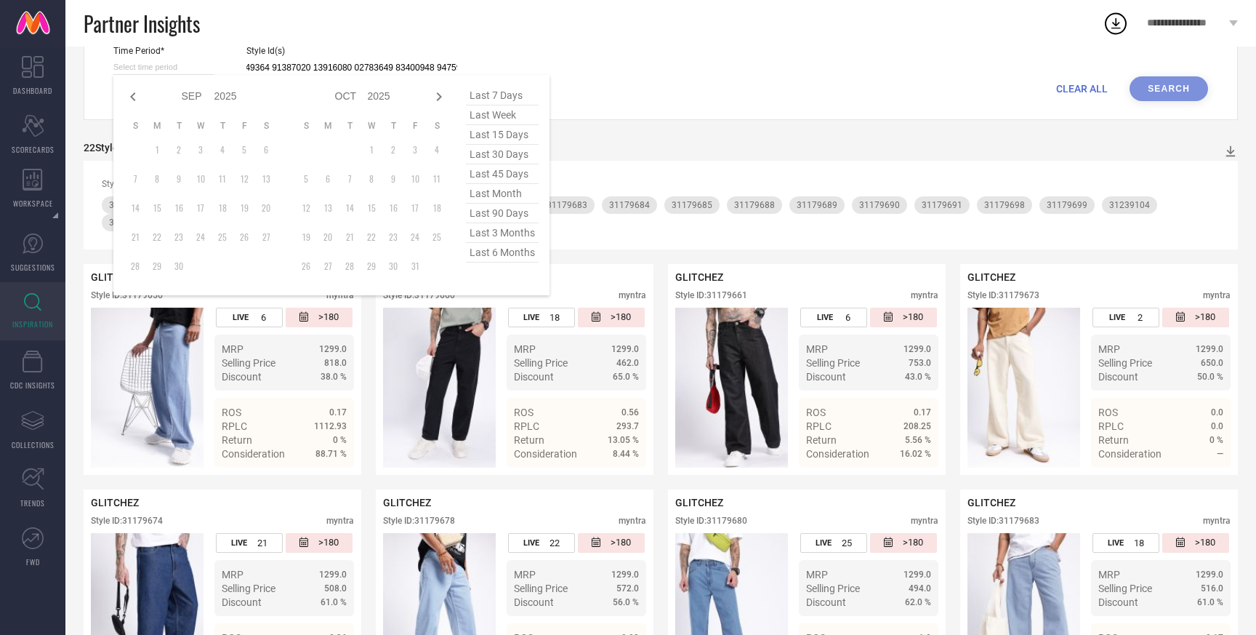
click at [174, 61] on input at bounding box center [163, 67] width 100 height 15
type input "11912468 11912468 15313802 15313802 16514748 16514748 11912460 11912460 1731791…"
click at [489, 234] on span "last 3 months" at bounding box center [502, 233] width 73 height 20
type input "01-06-2025 to 29-08-2025"
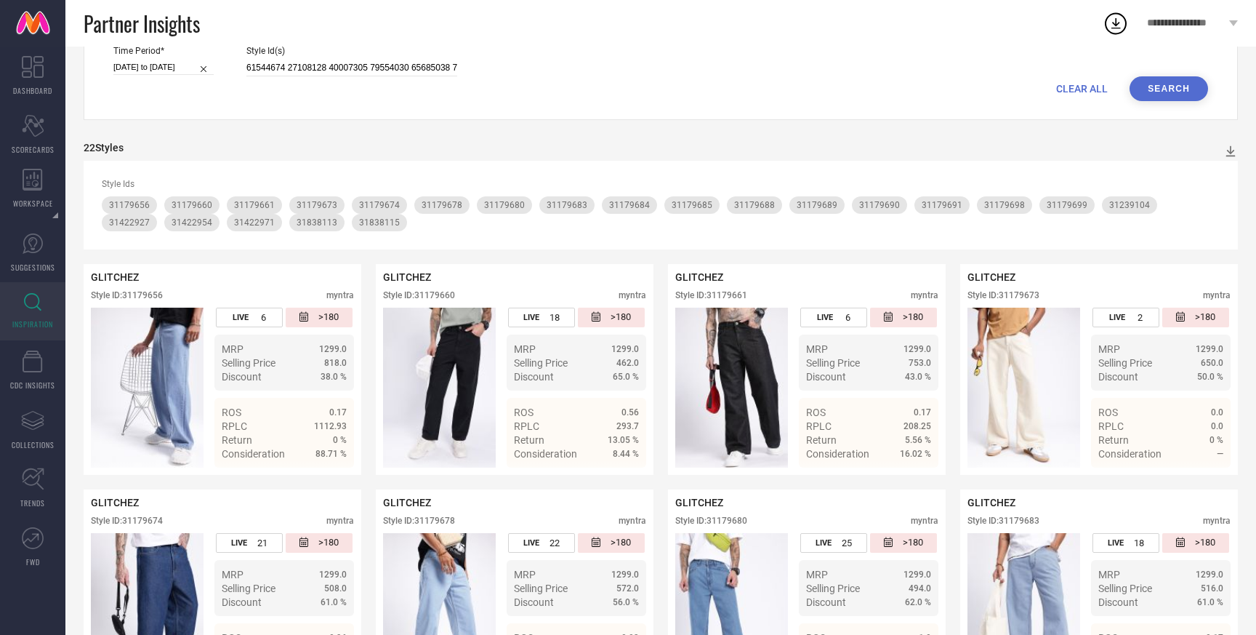
click at [1143, 92] on button "Search" at bounding box center [1169, 88] width 79 height 25
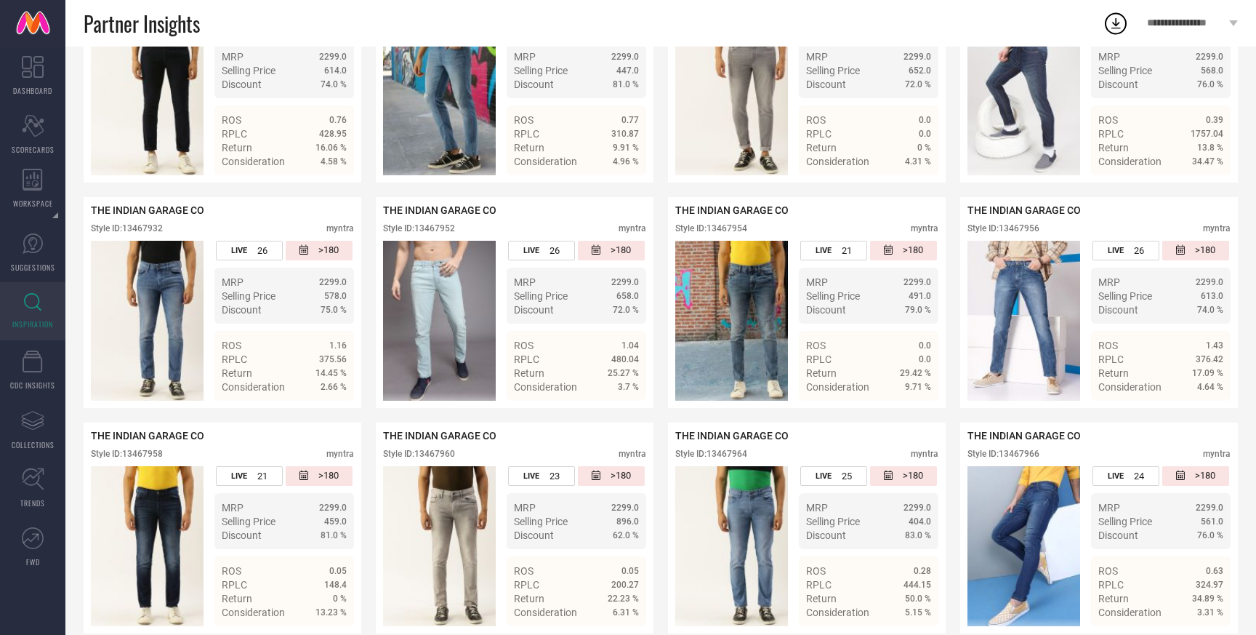
scroll to position [2932, 0]
click at [34, 302] on icon at bounding box center [32, 302] width 17 height 18
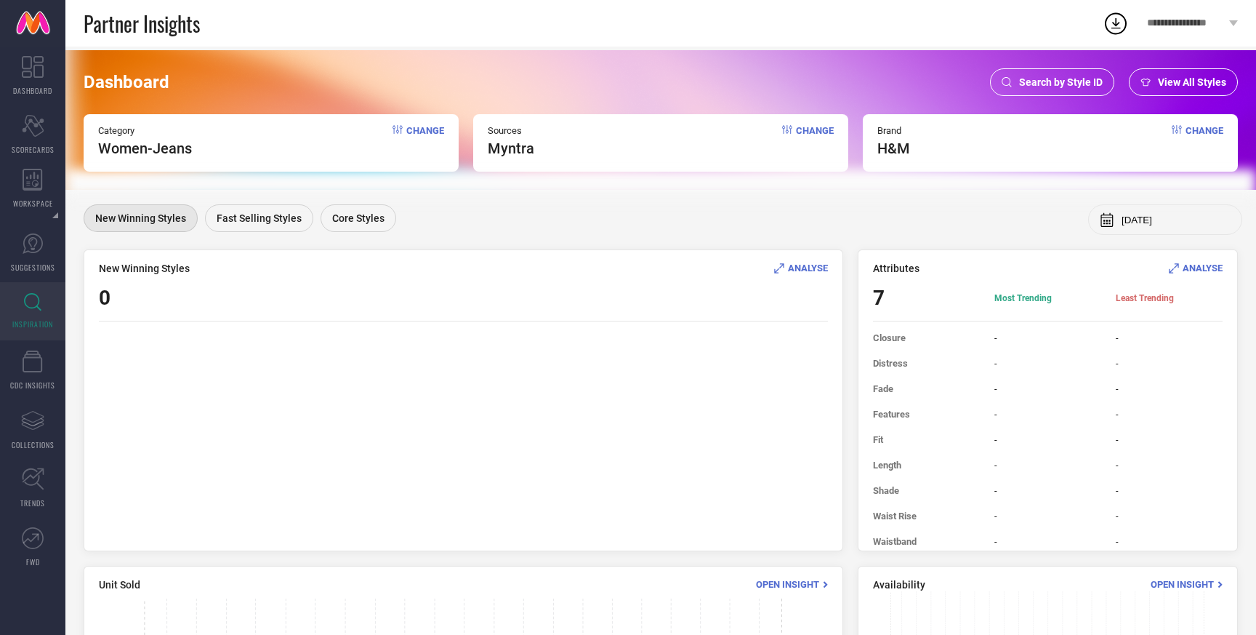
click at [1082, 79] on span "Search by Style ID" at bounding box center [1061, 82] width 84 height 12
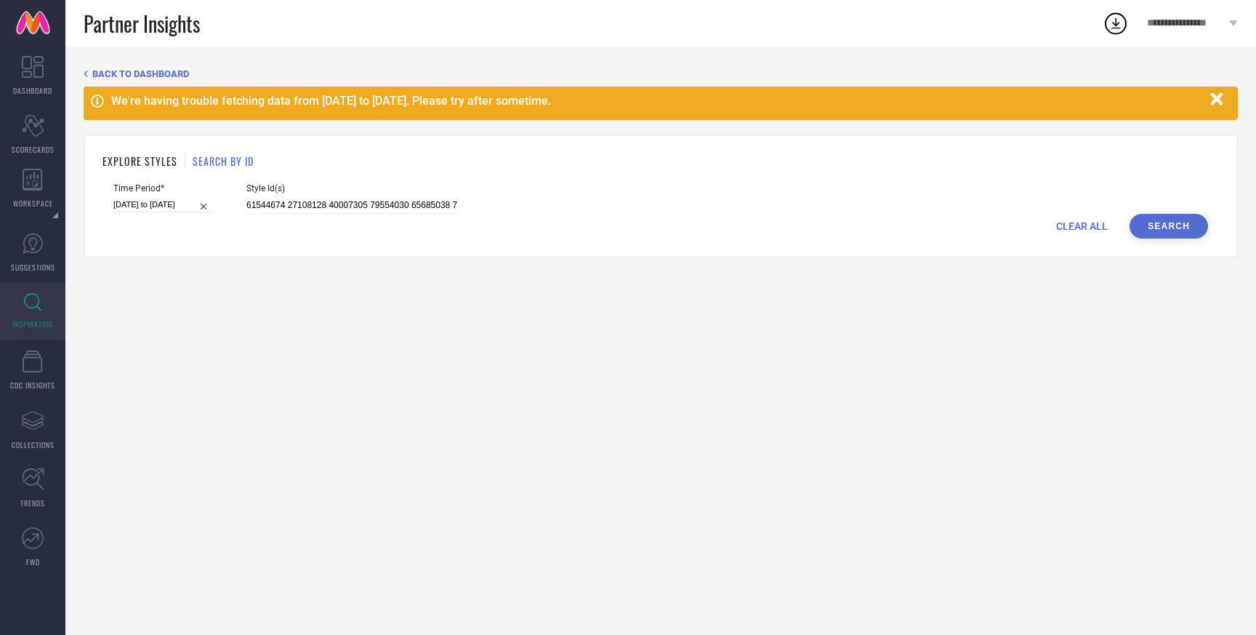
click at [1219, 97] on icon "button" at bounding box center [1217, 98] width 12 height 12
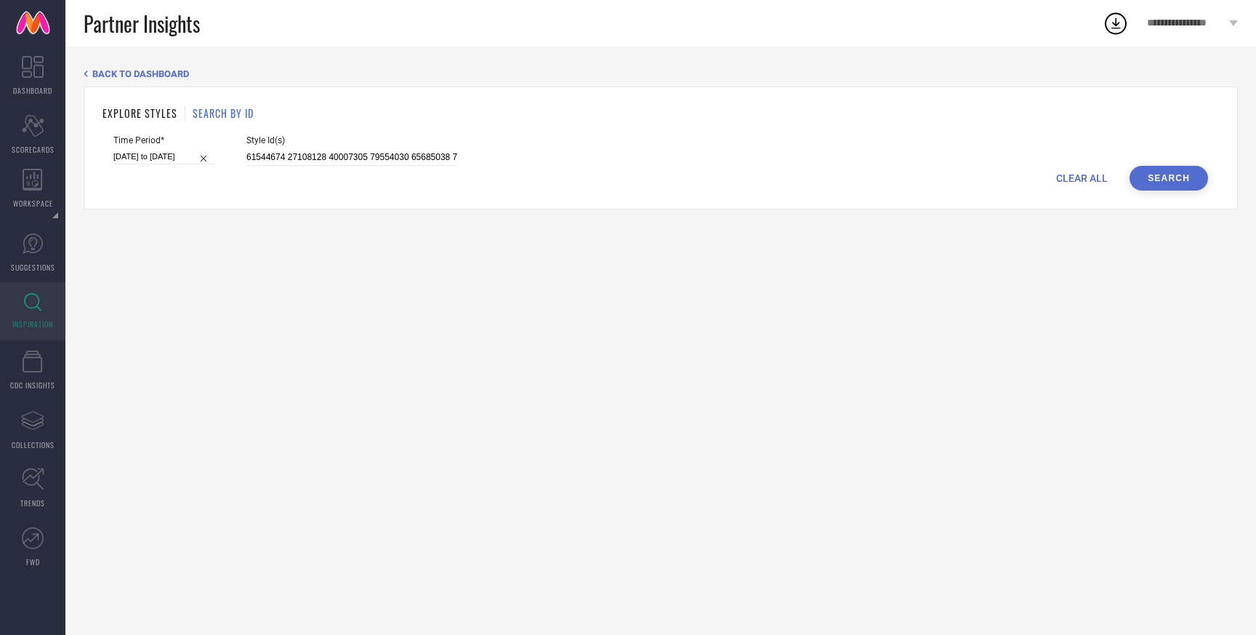
click at [1074, 177] on span "CLEAR ALL" at bounding box center [1082, 178] width 52 height 12
click at [378, 156] on input at bounding box center [351, 157] width 211 height 17
paste input "31798517 31661025 31661011 31661019 31660984 31660987 31661074 31798525 3166107…"
type input "31798517 31661025 31661011 31661019 31660984 31660987 31661074 31798525 3166107…"
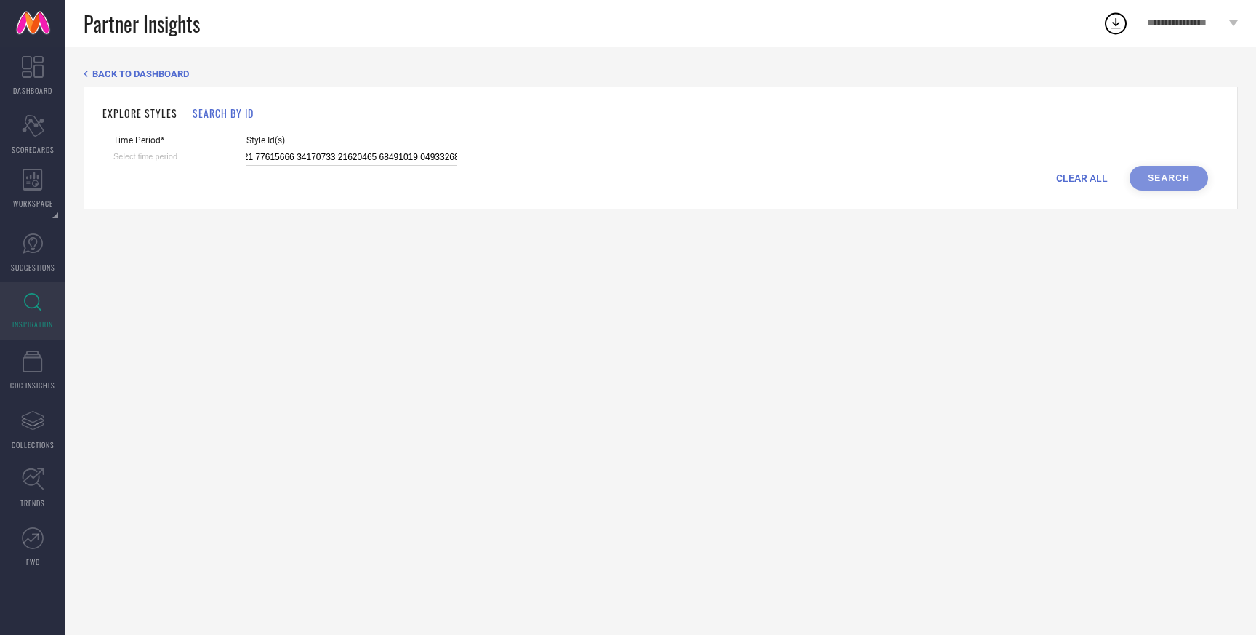
click at [187, 160] on input at bounding box center [163, 156] width 100 height 15
select select "8"
select select "2025"
select select "9"
select select "2025"
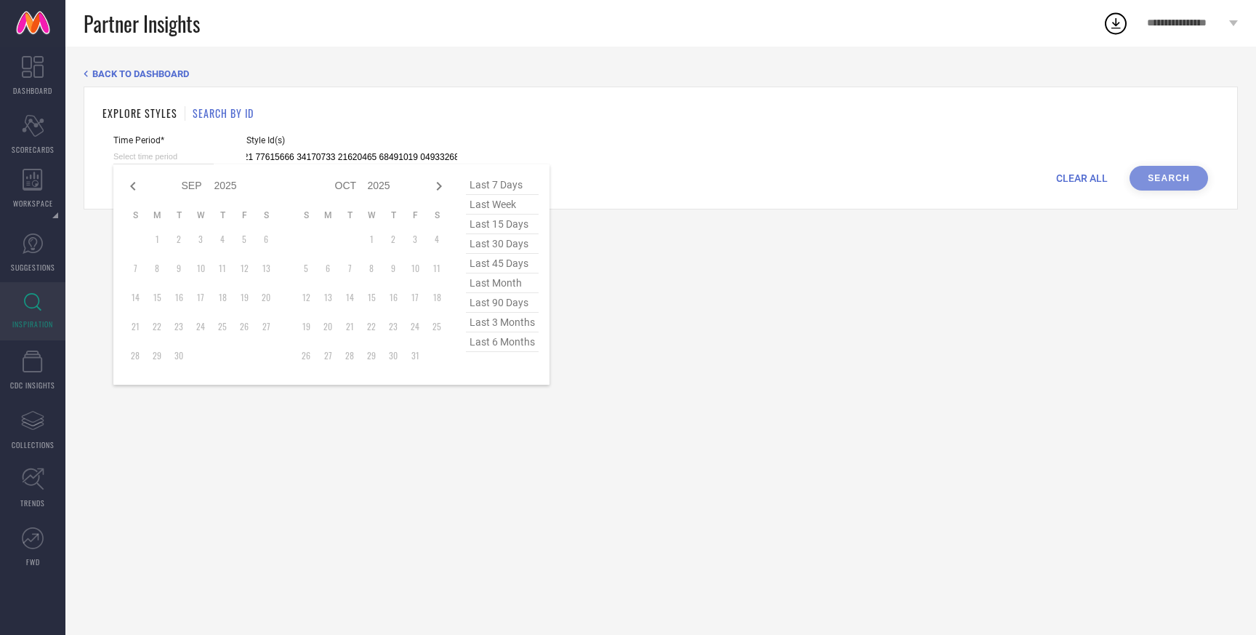
type input "31798517 31661025 31661011 31661019 31660984 31660987 31661074 31798525 3166107…"
click at [492, 323] on span "last 3 months" at bounding box center [502, 323] width 73 height 20
type input "01-06-2025 to 29-08-2025"
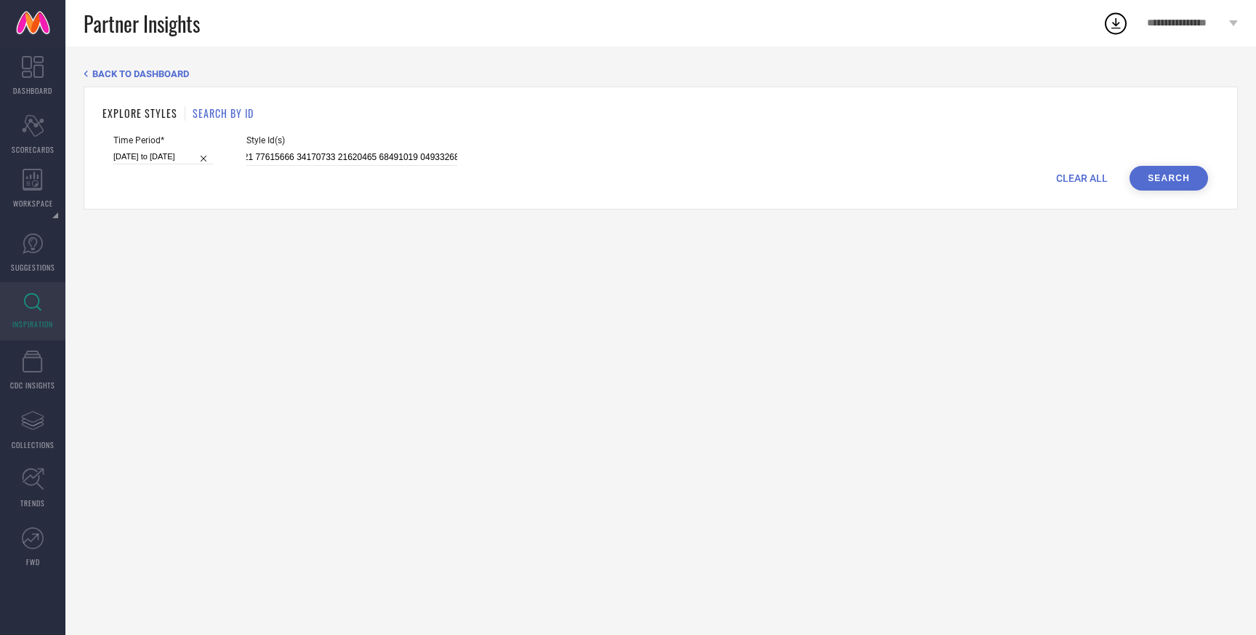
scroll to position [0, 0]
click at [1178, 174] on button "Search" at bounding box center [1169, 178] width 79 height 25
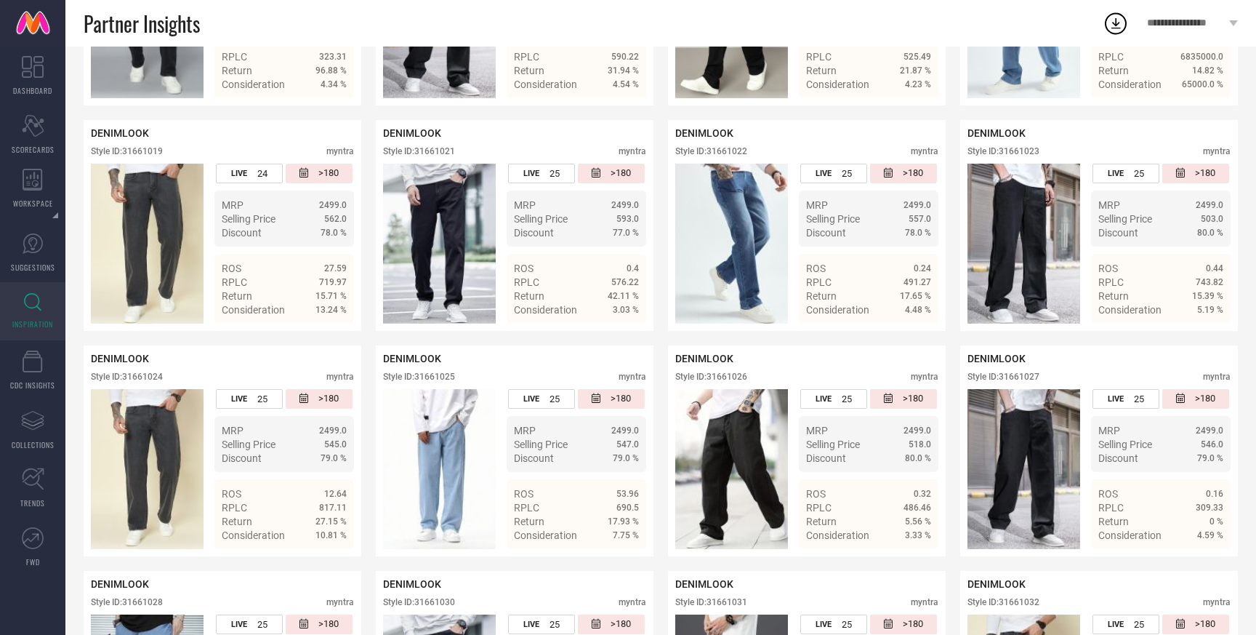
scroll to position [2915, 0]
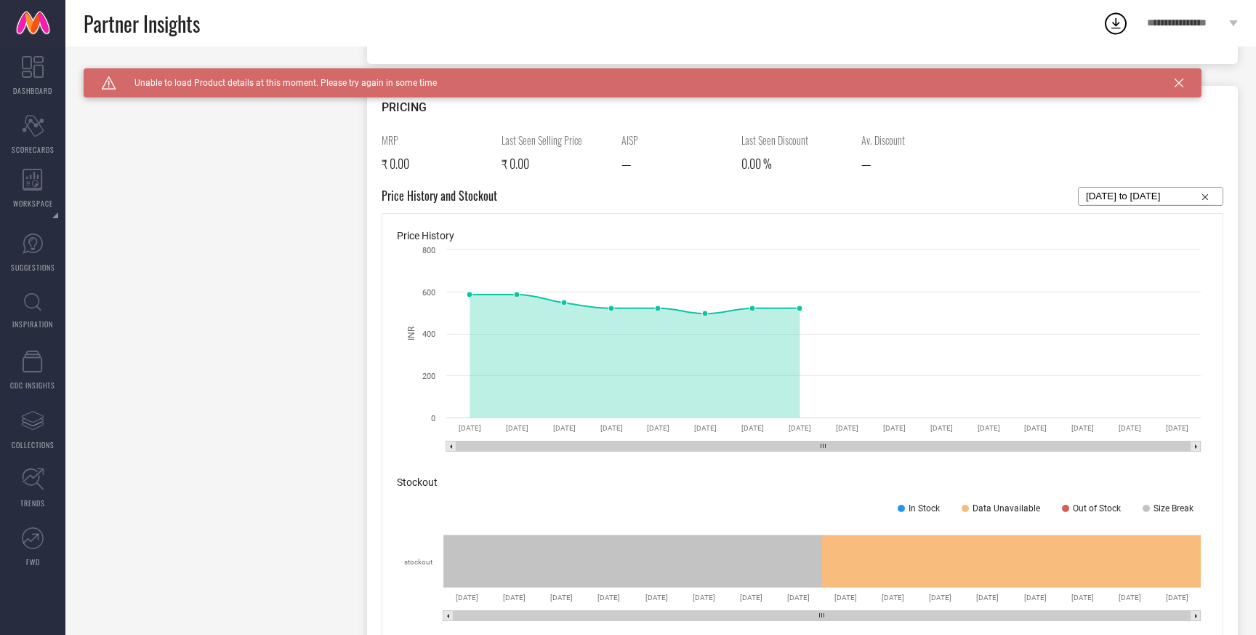
scroll to position [569, 0]
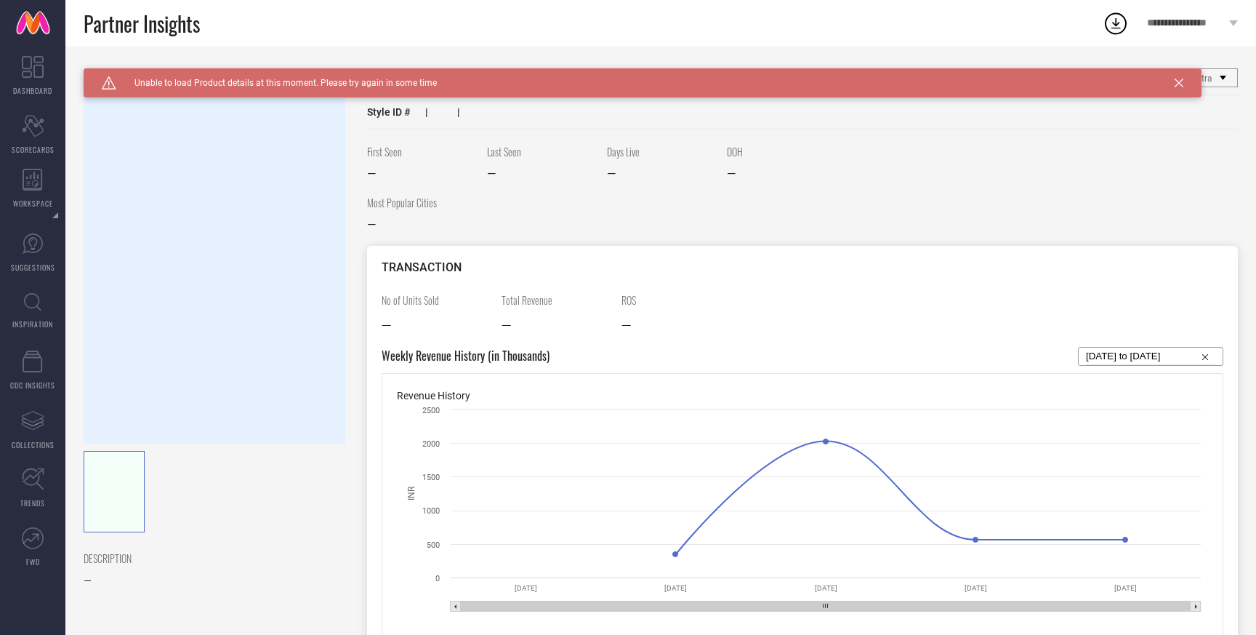
click at [1179, 84] on icon at bounding box center [1179, 83] width 9 height 9
